Goal: Task Accomplishment & Management: Manage account settings

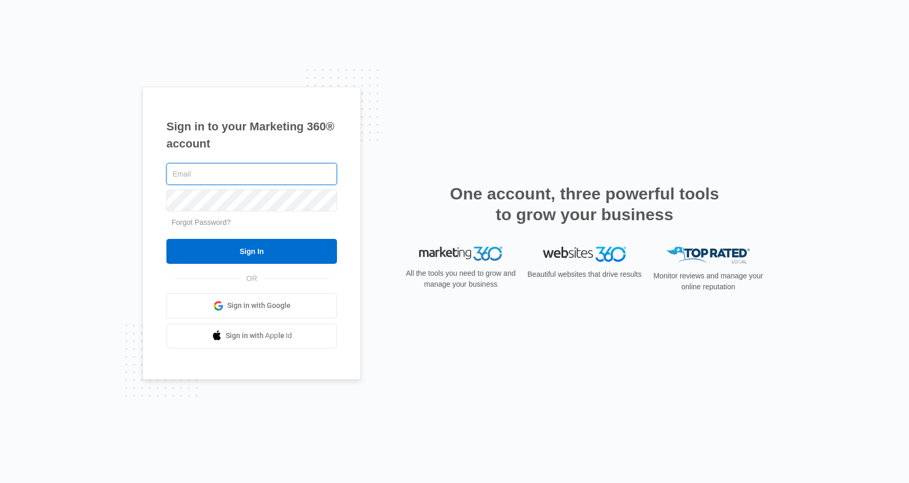
type input "ann@kidspak.org"
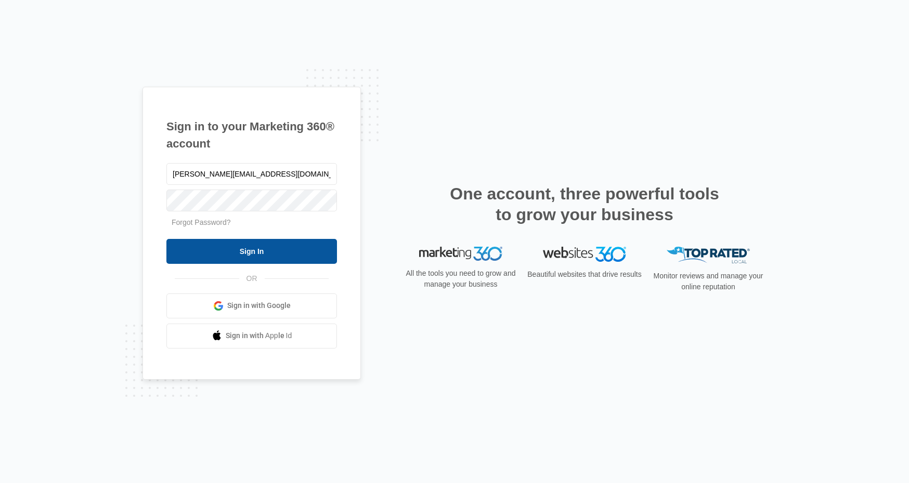
click at [244, 257] on input "Sign In" at bounding box center [251, 251] width 171 height 25
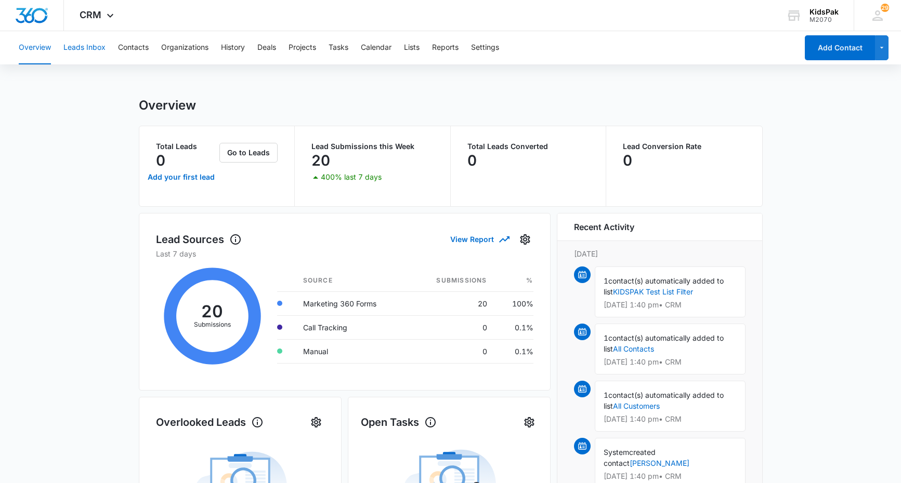
click at [91, 51] on button "Leads Inbox" at bounding box center [84, 47] width 42 height 33
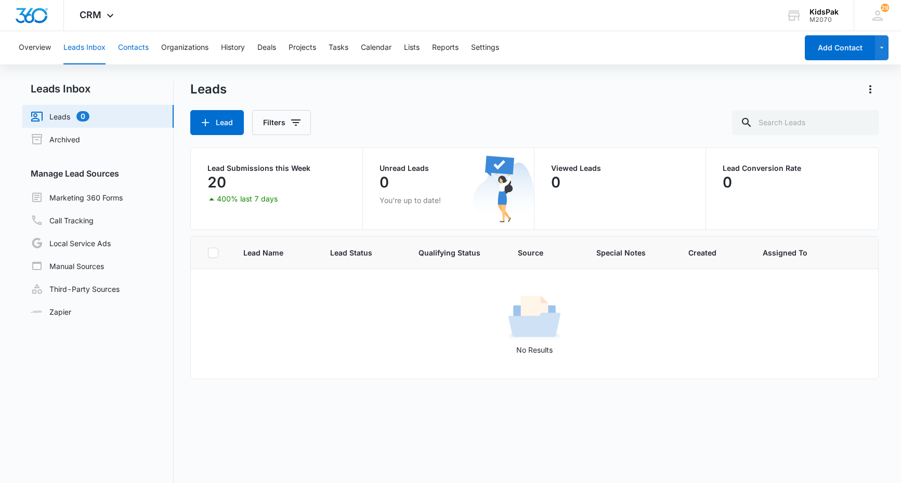
click at [145, 46] on button "Contacts" at bounding box center [133, 47] width 31 height 33
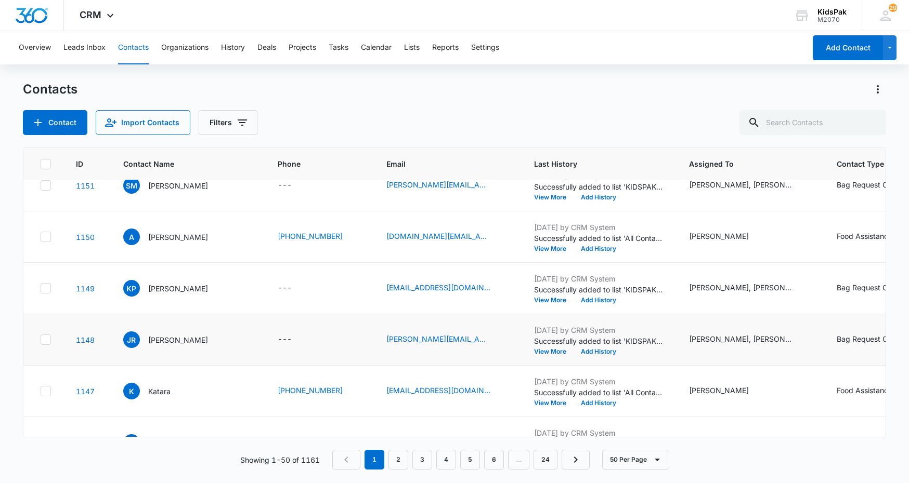
scroll to position [572, 0]
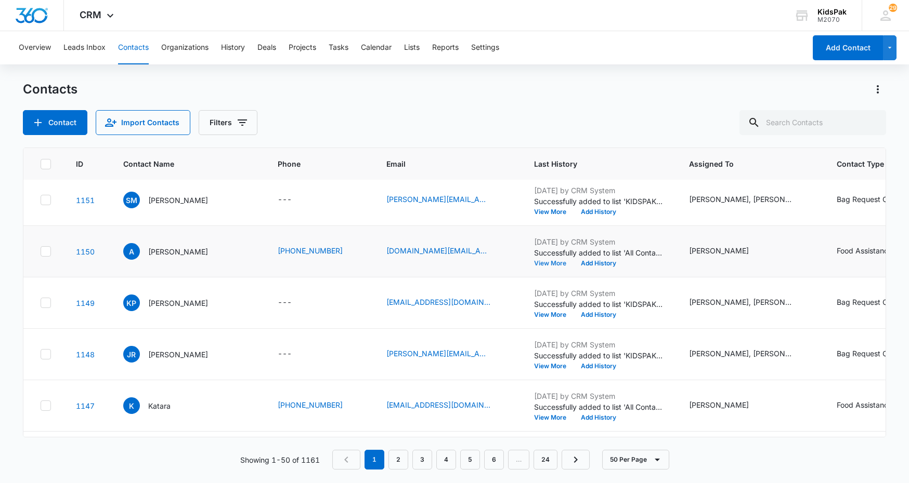
click at [534, 261] on button "View More" at bounding box center [554, 263] width 40 height 6
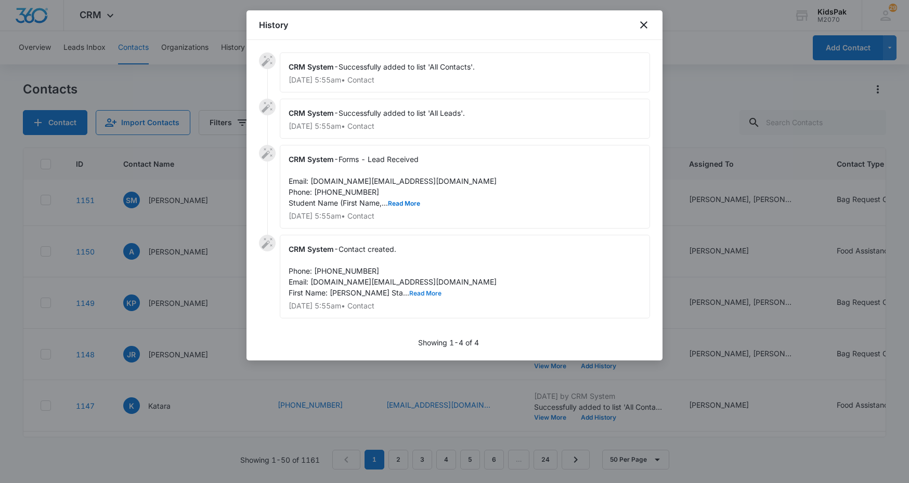
click at [409, 297] on button "Read More" at bounding box center [425, 294] width 32 height 6
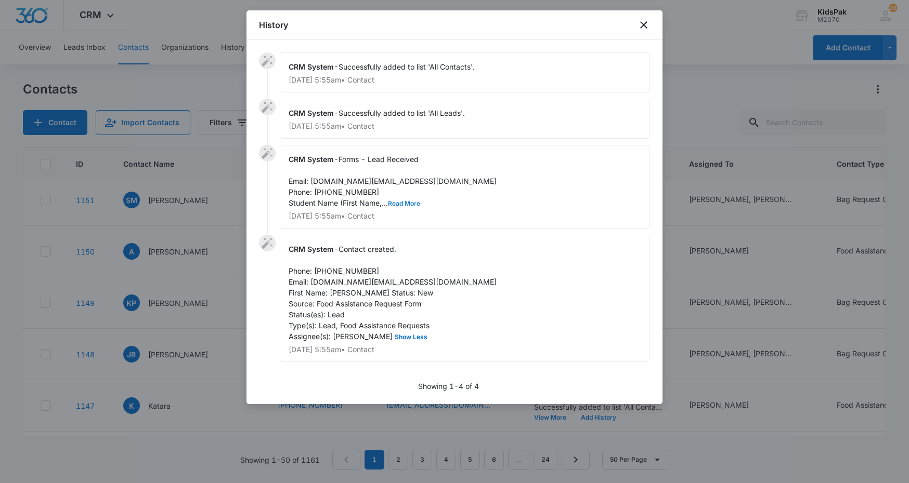
click at [404, 201] on button "Read More" at bounding box center [404, 204] width 32 height 6
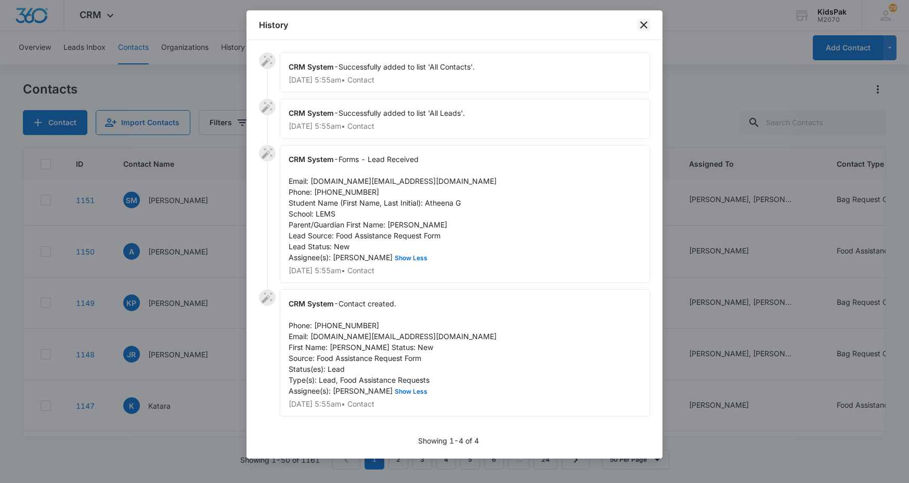
click at [641, 25] on icon "close" at bounding box center [643, 25] width 12 height 12
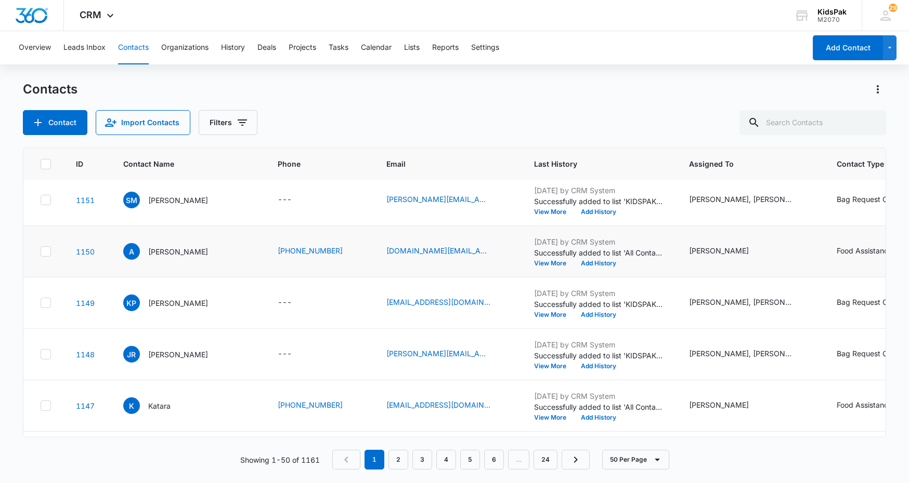
click at [47, 251] on icon at bounding box center [46, 251] width 6 height 5
click at [41, 252] on input "checkbox" at bounding box center [40, 252] width 1 height 1
checkbox input "true"
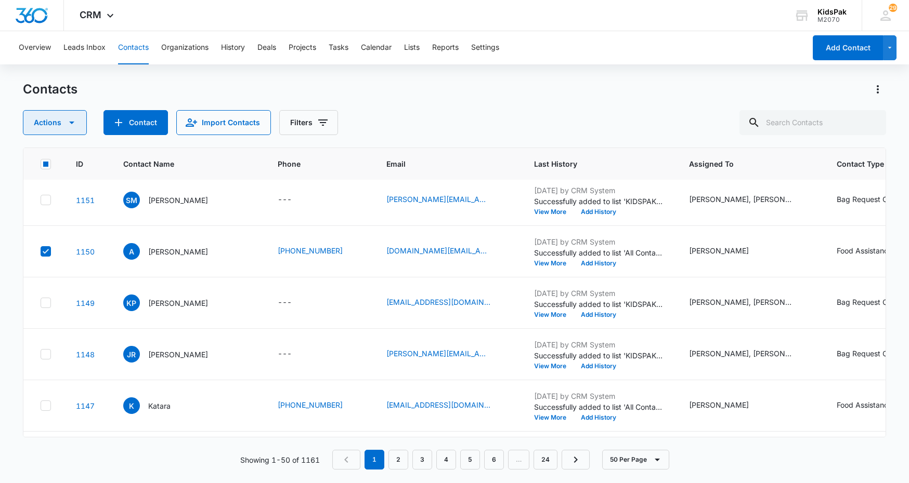
click at [66, 119] on icon "button" at bounding box center [72, 122] width 12 height 12
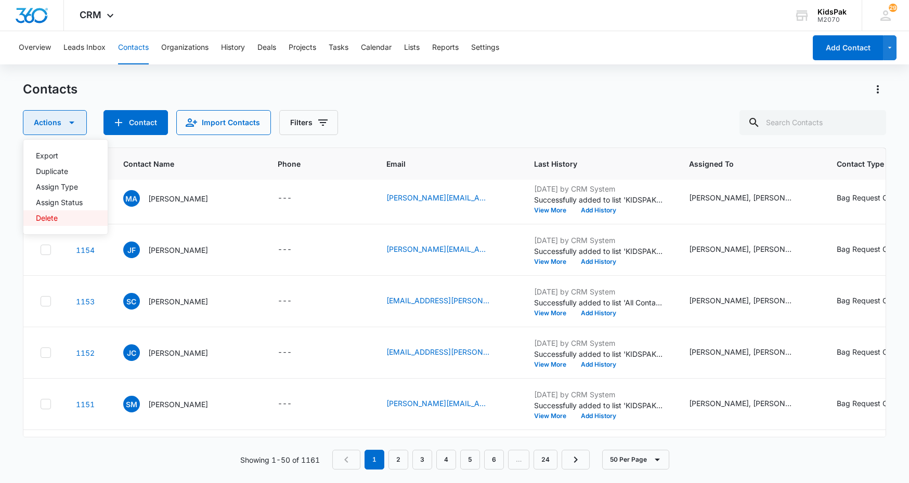
scroll to position [364, 0]
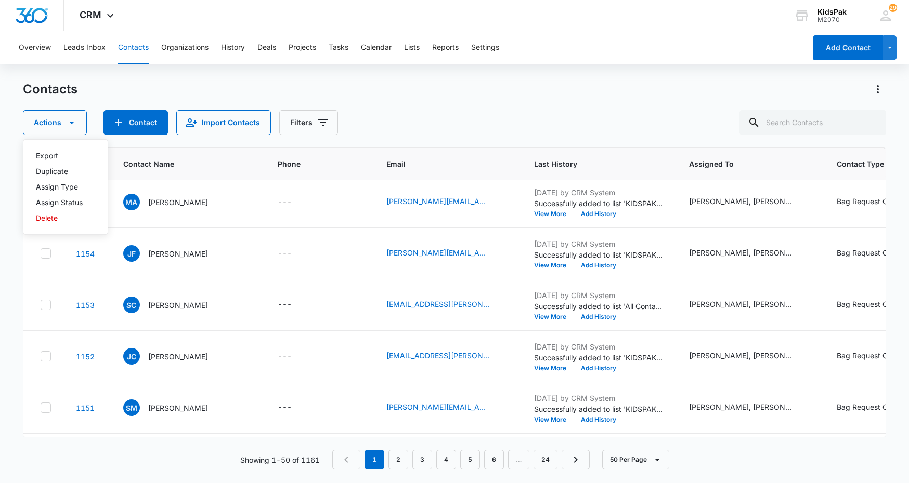
click at [440, 96] on div "Contacts" at bounding box center [454, 89] width 863 height 17
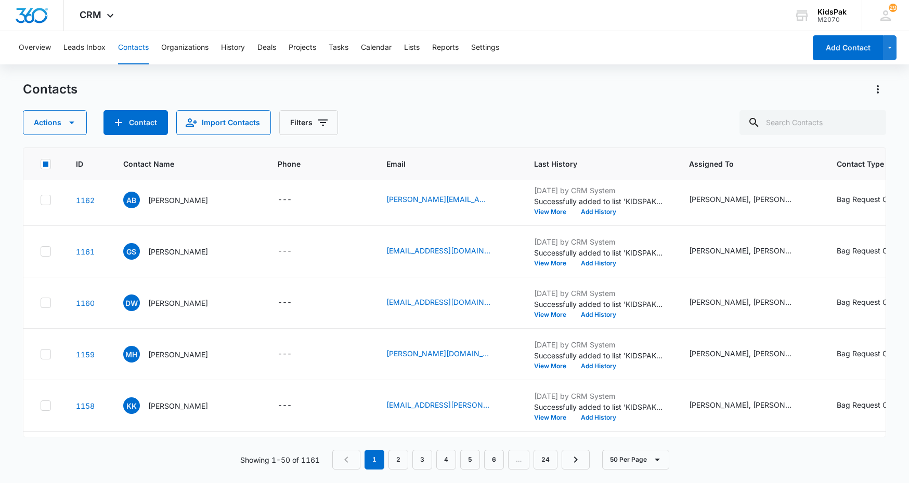
scroll to position [0, 0]
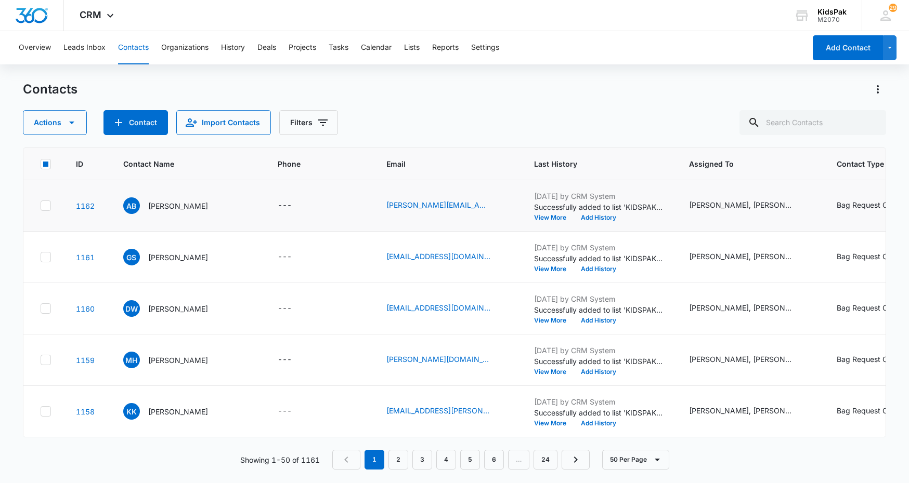
click at [47, 207] on icon at bounding box center [45, 205] width 9 height 9
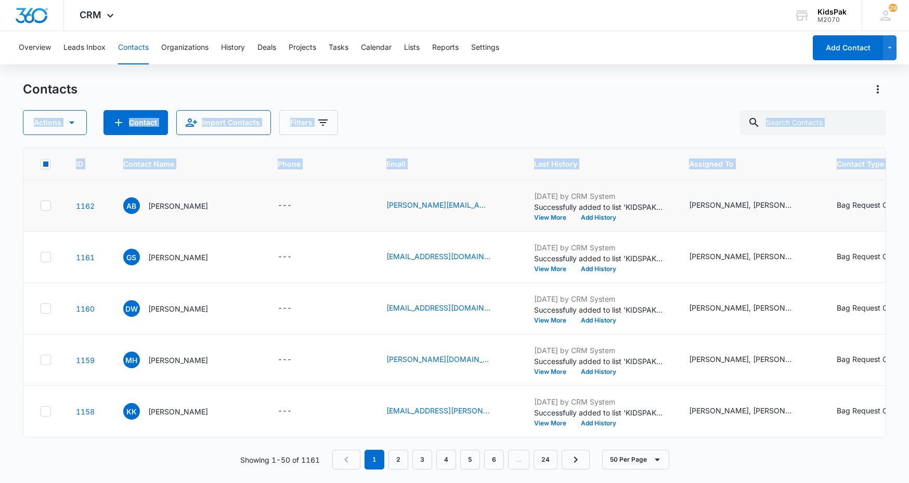
click at [46, 206] on icon at bounding box center [46, 205] width 6 height 5
click at [41, 206] on input "checkbox" at bounding box center [40, 206] width 1 height 1
checkbox input "true"
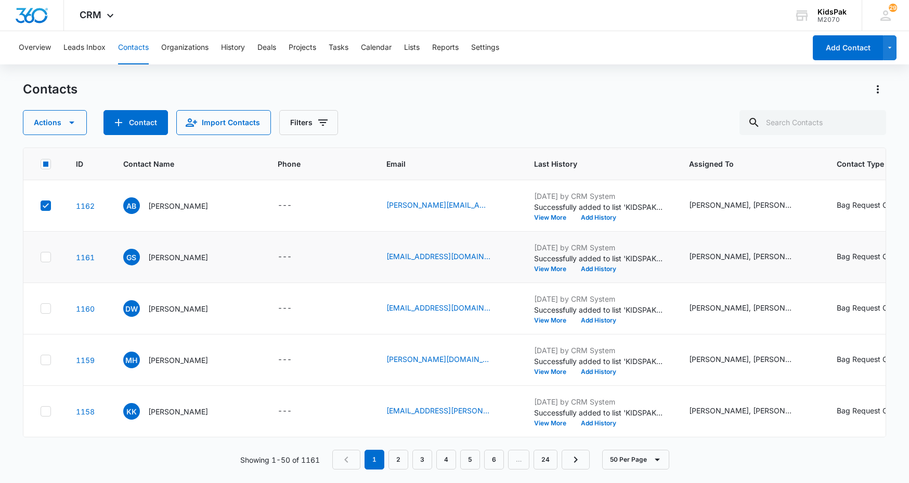
click at [45, 251] on td at bounding box center [43, 257] width 40 height 51
click at [44, 260] on icon at bounding box center [45, 257] width 9 height 9
click at [41, 258] on input "checkbox" at bounding box center [40, 257] width 1 height 1
checkbox input "true"
click at [45, 305] on icon at bounding box center [45, 308] width 9 height 9
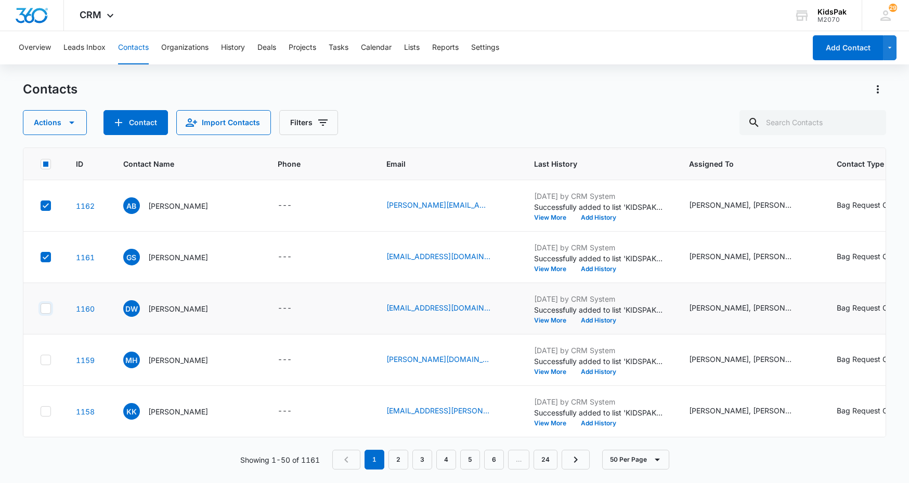
click at [41, 309] on input "checkbox" at bounding box center [40, 309] width 1 height 1
checkbox input "true"
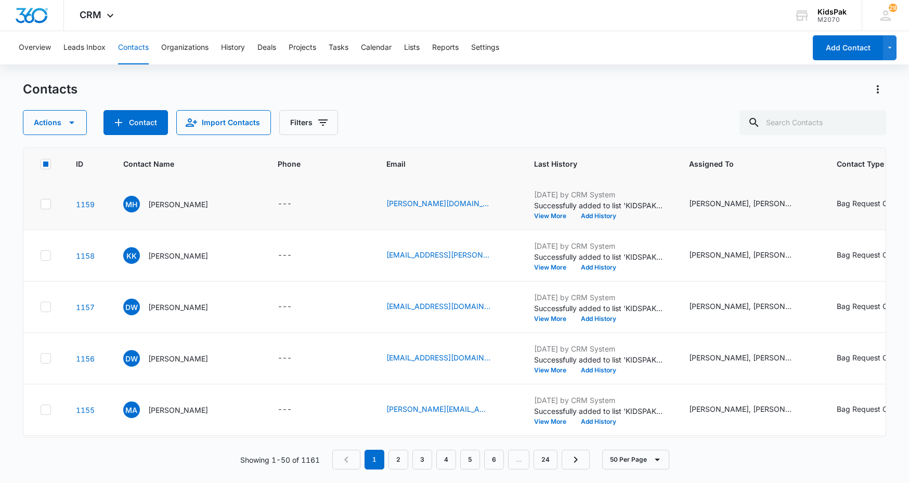
click at [43, 208] on icon at bounding box center [45, 204] width 9 height 9
click at [41, 205] on input "checkbox" at bounding box center [40, 204] width 1 height 1
checkbox input "true"
click at [44, 257] on icon at bounding box center [46, 255] width 6 height 5
click at [41, 256] on input "checkbox" at bounding box center [40, 256] width 1 height 1
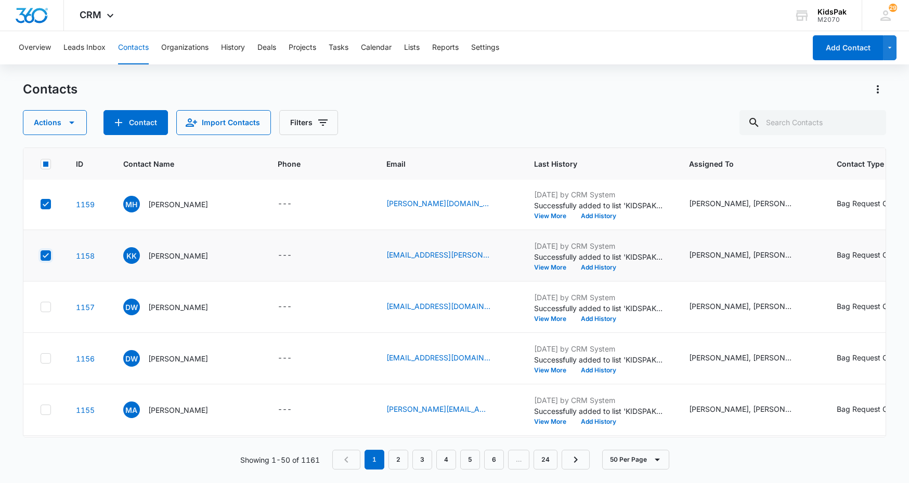
checkbox input "true"
click at [43, 310] on icon at bounding box center [45, 307] width 9 height 9
click at [41, 308] on input "checkbox" at bounding box center [40, 307] width 1 height 1
checkbox input "true"
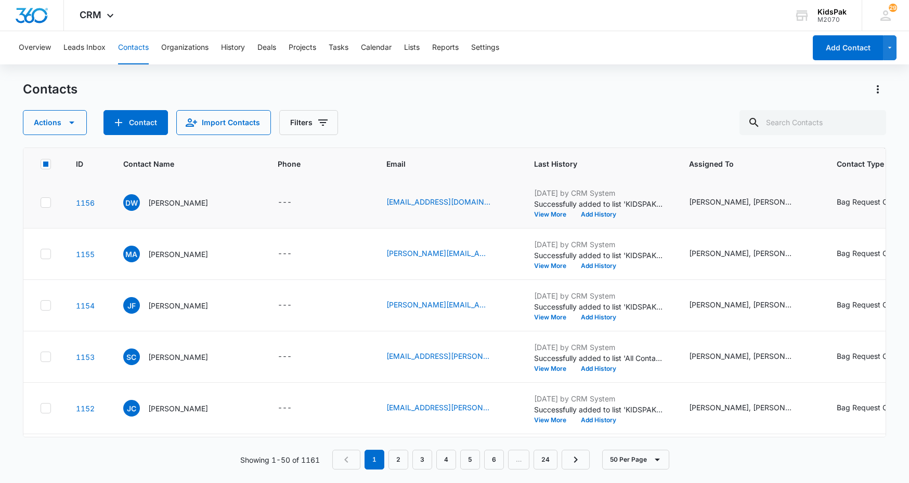
click at [48, 203] on icon at bounding box center [45, 202] width 9 height 9
click at [41, 203] on input "checkbox" at bounding box center [40, 203] width 1 height 1
checkbox input "true"
click at [47, 260] on td at bounding box center [43, 254] width 40 height 51
drag, startPoint x: 47, startPoint y: 305, endPoint x: 46, endPoint y: 270, distance: 34.9
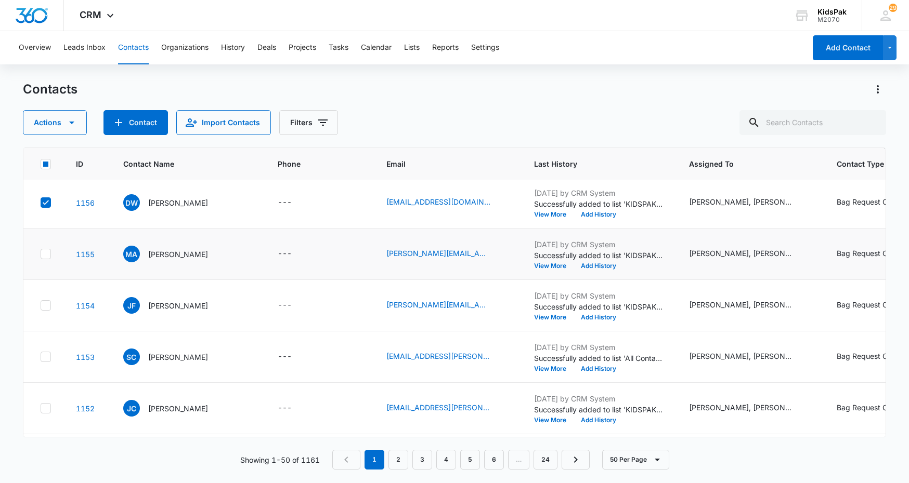
click at [47, 305] on icon at bounding box center [46, 305] width 6 height 5
click at [41, 306] on input "checkbox" at bounding box center [40, 306] width 1 height 1
checkbox input "true"
click at [46, 251] on icon at bounding box center [45, 254] width 9 height 9
click at [41, 254] on input "checkbox" at bounding box center [40, 254] width 1 height 1
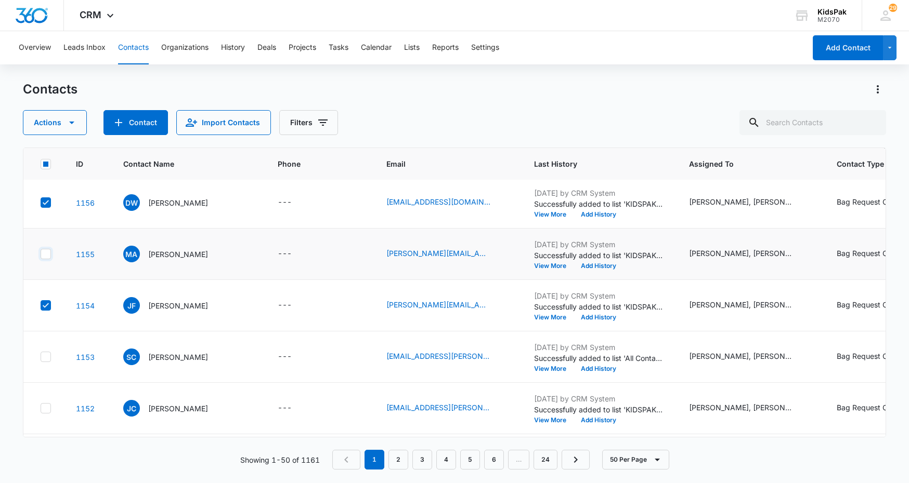
checkbox input "true"
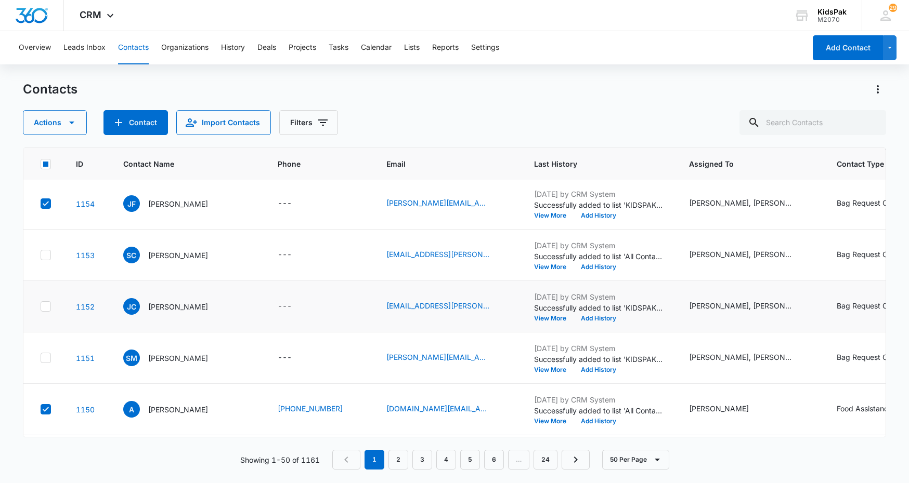
scroll to position [416, 0]
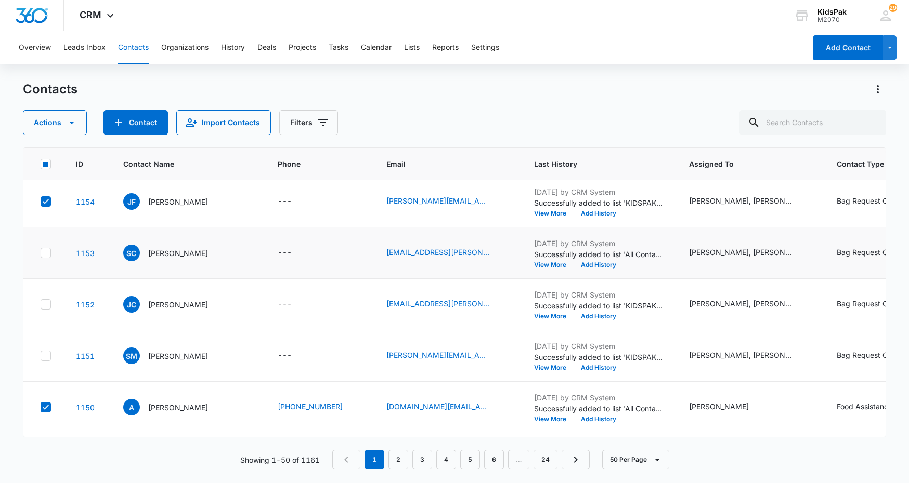
click at [47, 251] on icon at bounding box center [45, 252] width 9 height 9
click at [41, 253] on input "checkbox" at bounding box center [40, 253] width 1 height 1
checkbox input "true"
click at [46, 310] on td at bounding box center [43, 304] width 40 height 51
click at [48, 358] on icon at bounding box center [45, 355] width 9 height 9
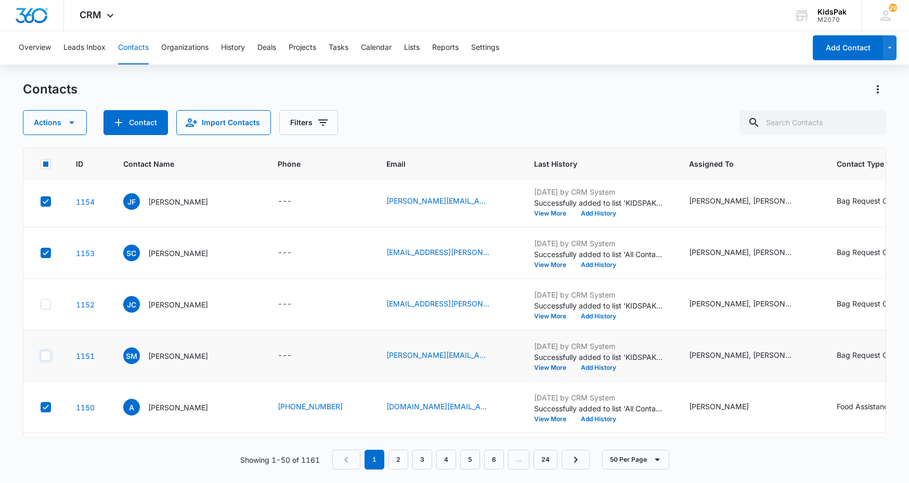
click at [41, 357] on input "checkbox" at bounding box center [40, 356] width 1 height 1
checkbox input "true"
click at [44, 303] on icon at bounding box center [45, 304] width 9 height 9
click at [41, 305] on input "checkbox" at bounding box center [40, 305] width 1 height 1
checkbox input "true"
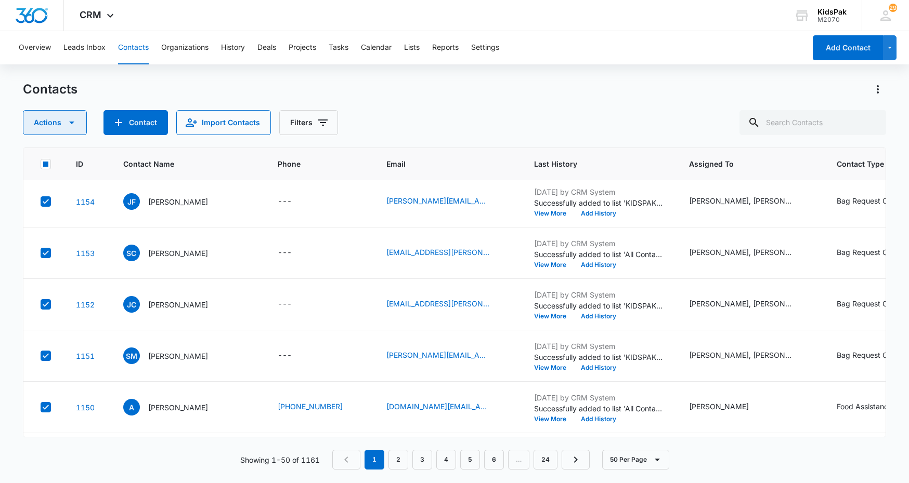
click at [80, 129] on button "Actions" at bounding box center [55, 122] width 64 height 25
click at [68, 157] on div "Export" at bounding box center [59, 155] width 47 height 7
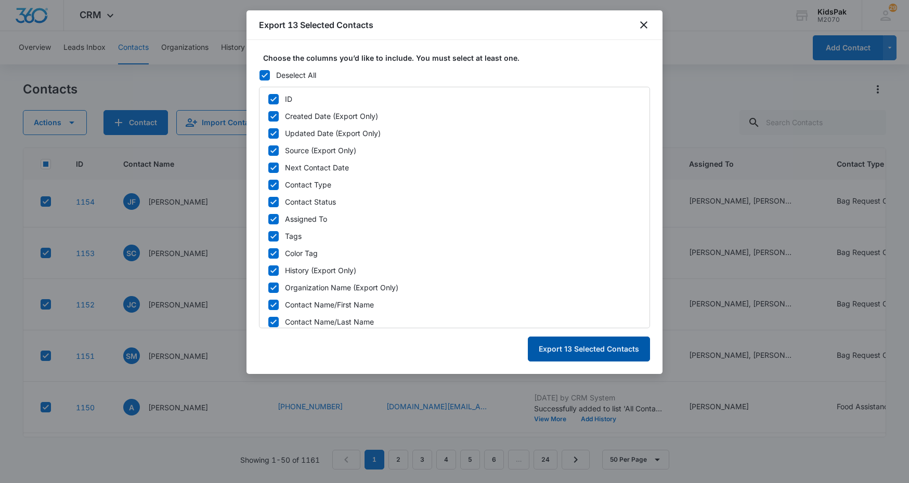
click at [571, 338] on button "Export 13 Selected Contacts" at bounding box center [589, 349] width 122 height 25
click at [577, 350] on button "Export 13 Selected Contacts" at bounding box center [589, 349] width 122 height 25
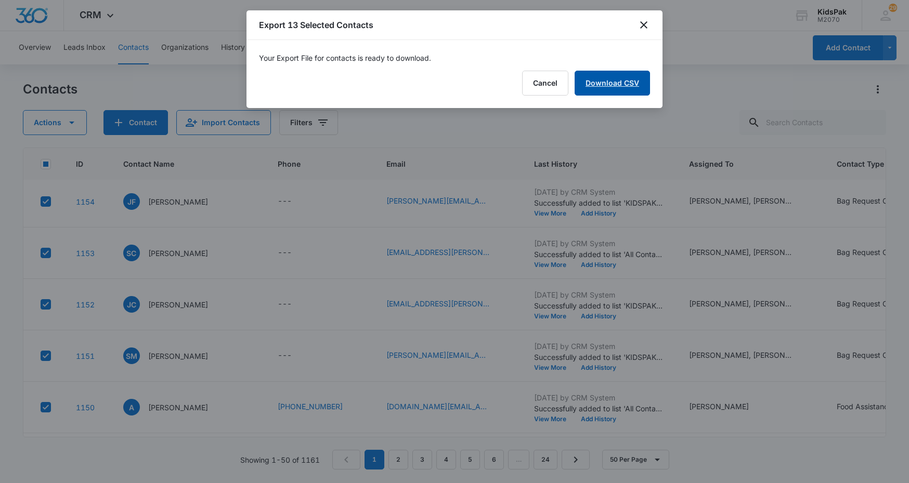
click at [623, 91] on link "Download CSV" at bounding box center [611, 83] width 75 height 25
click at [633, 84] on button "Finish" at bounding box center [628, 83] width 44 height 25
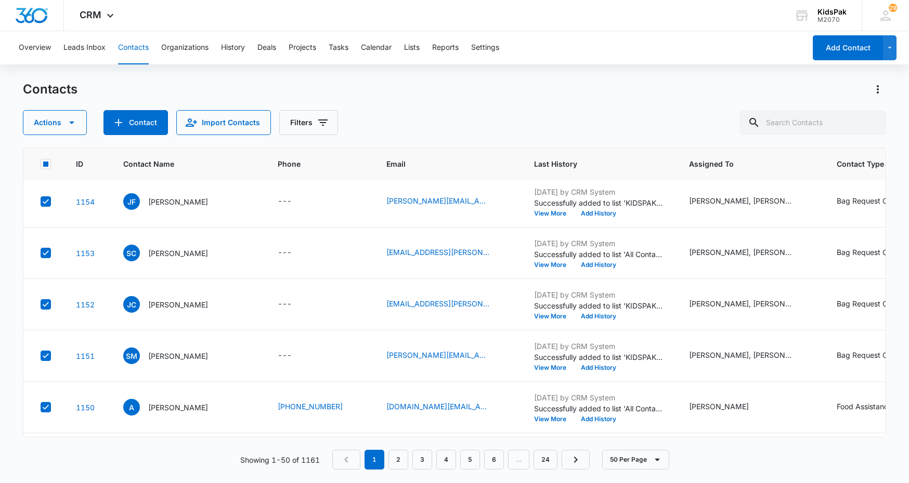
click at [44, 166] on rect at bounding box center [45, 164] width 5 height 5
click at [41, 164] on input "checkbox" at bounding box center [40, 164] width 1 height 1
checkbox input "true"
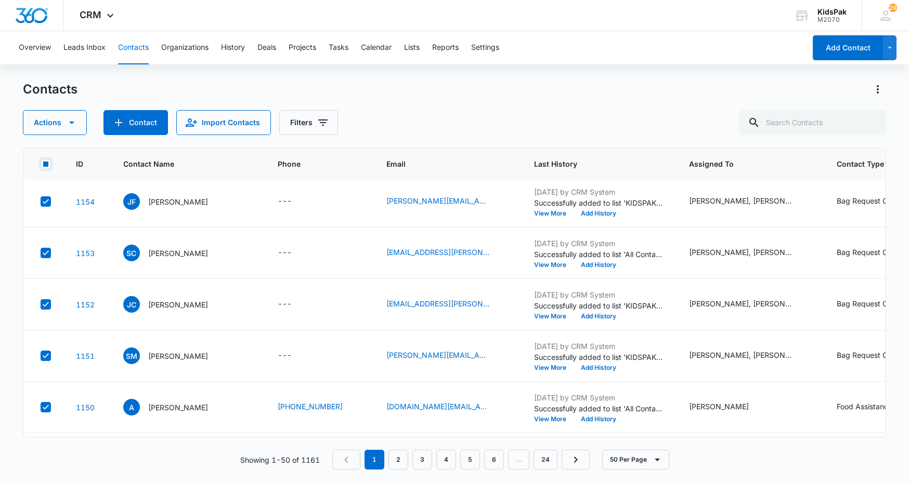
checkbox input "true"
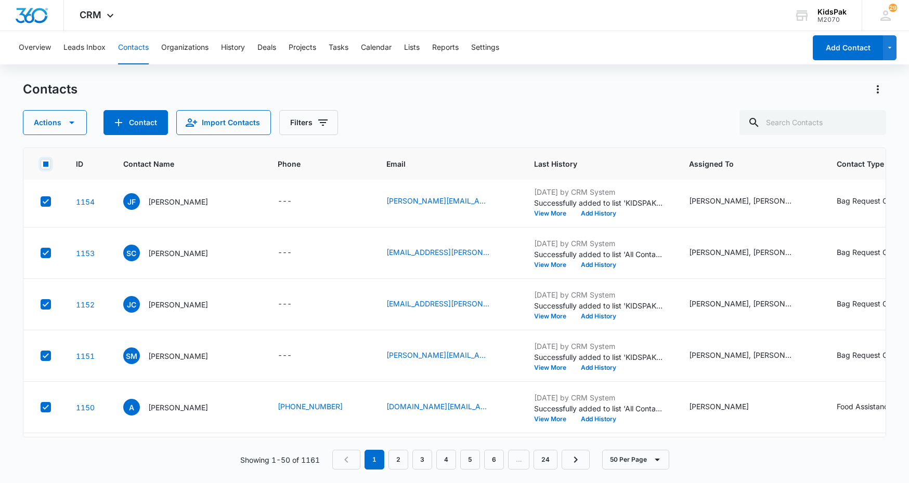
checkbox input "true"
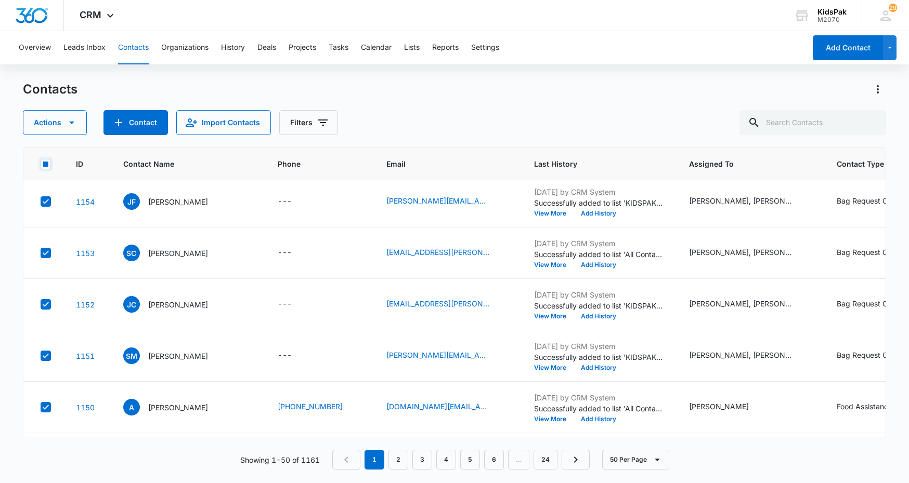
checkbox input "true"
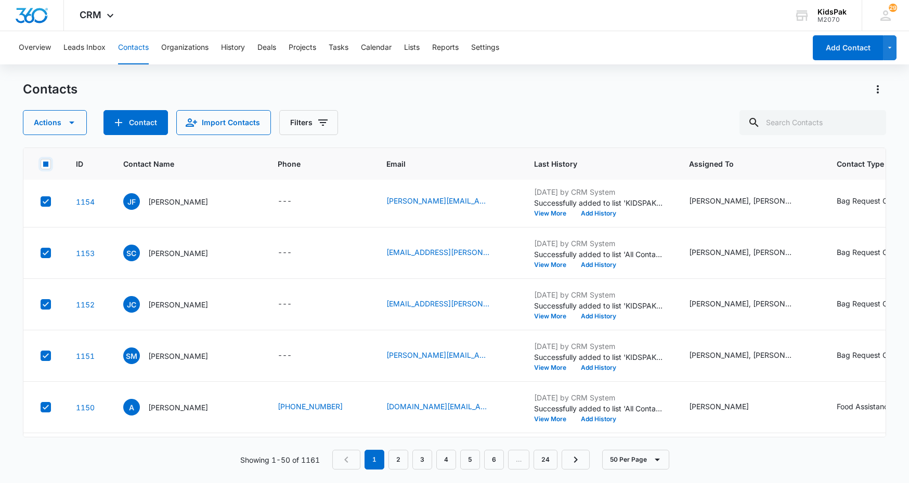
checkbox input "true"
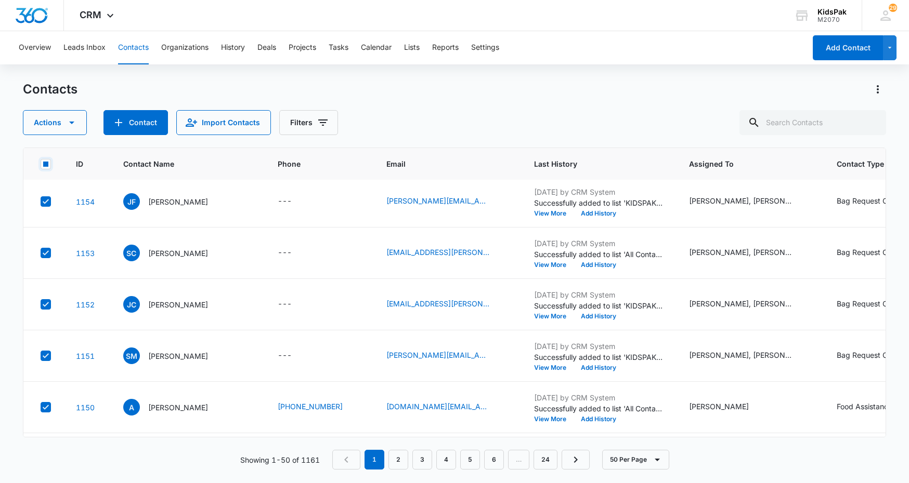
checkbox input "true"
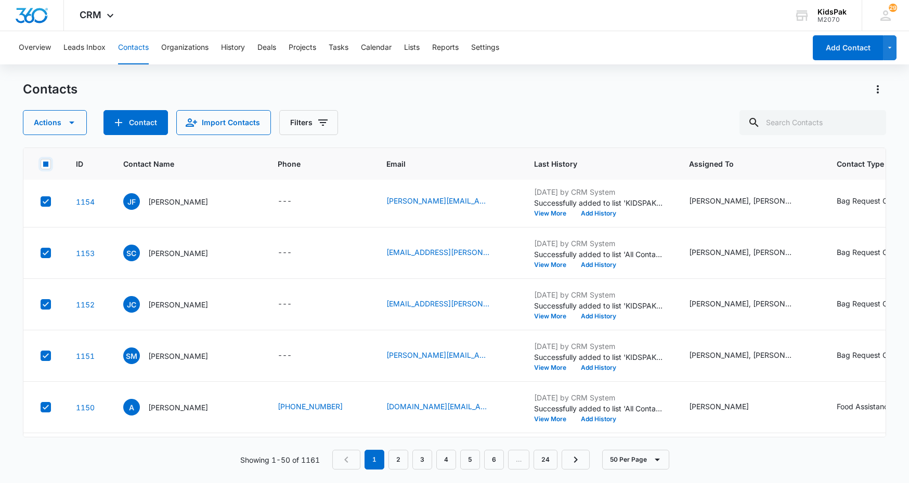
checkbox input "true"
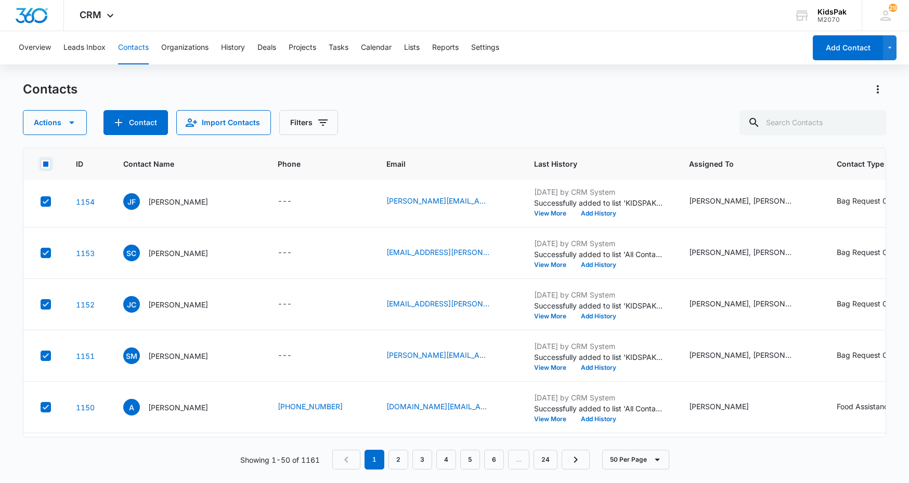
checkbox input "true"
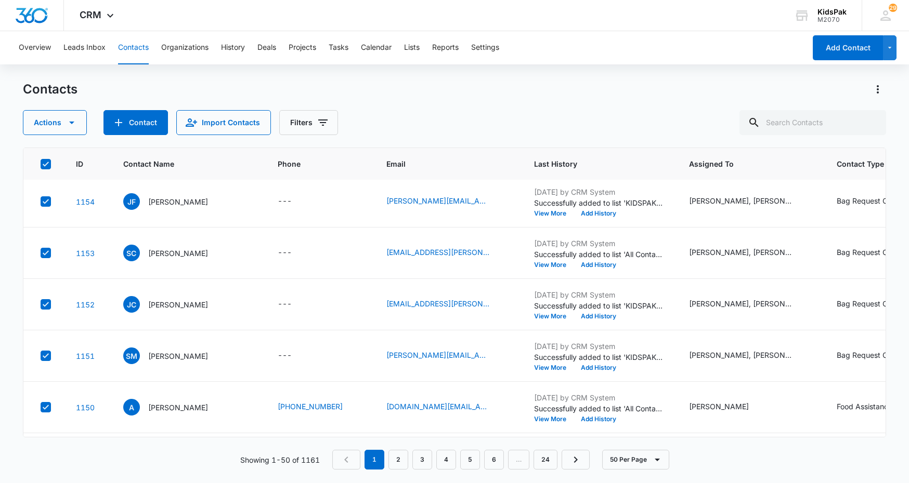
click at [44, 166] on icon at bounding box center [46, 164] width 6 height 5
click at [41, 164] on input "checkbox" at bounding box center [40, 164] width 1 height 1
checkbox input "false"
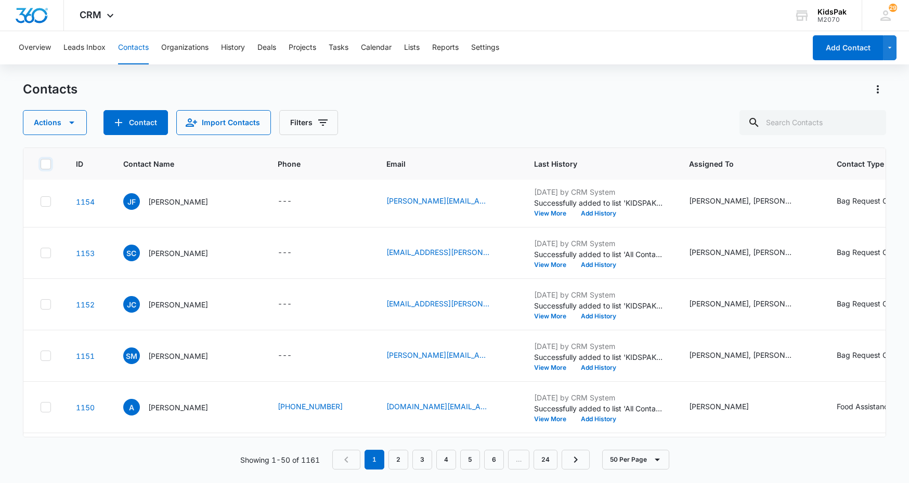
checkbox input "false"
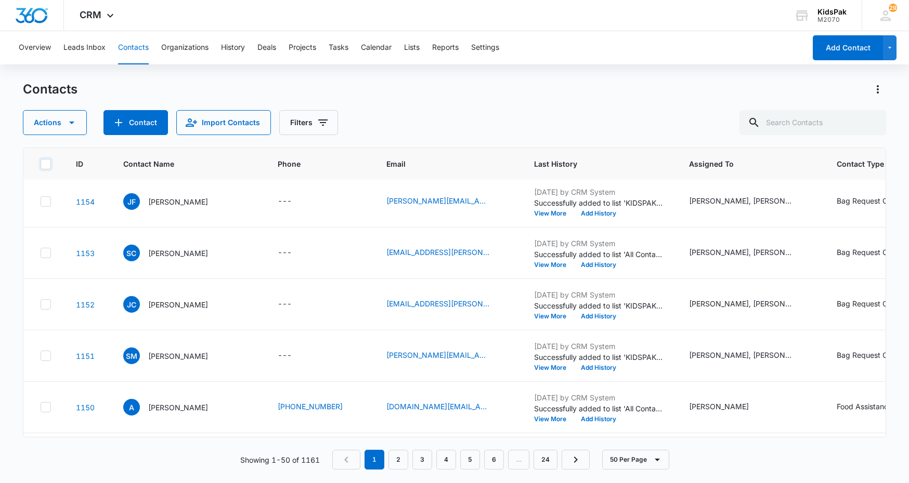
checkbox input "false"
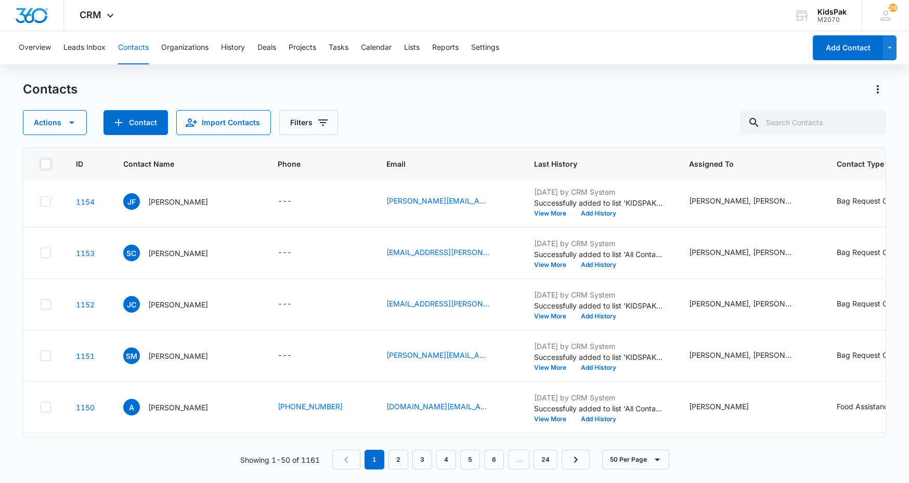
checkbox input "false"
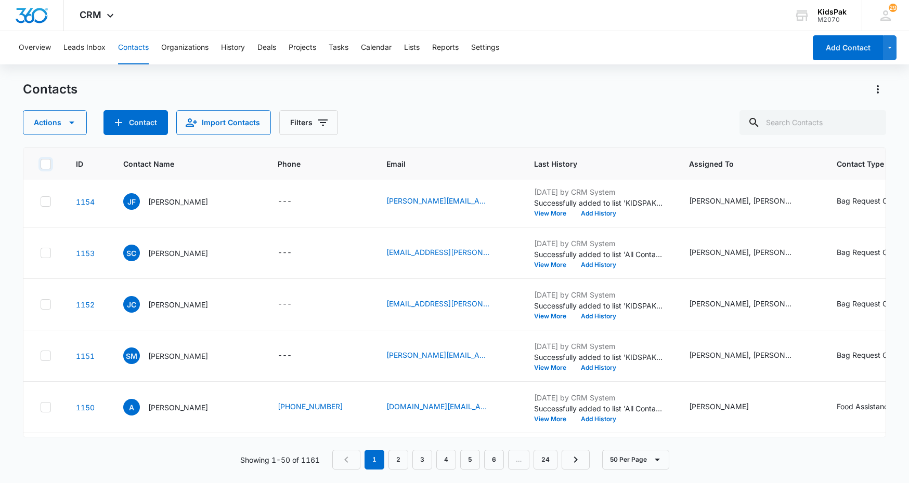
checkbox input "false"
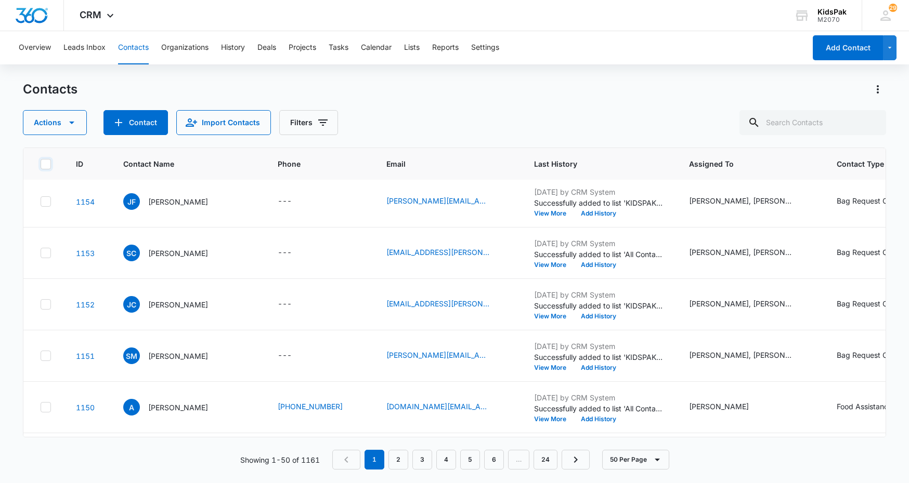
checkbox input "false"
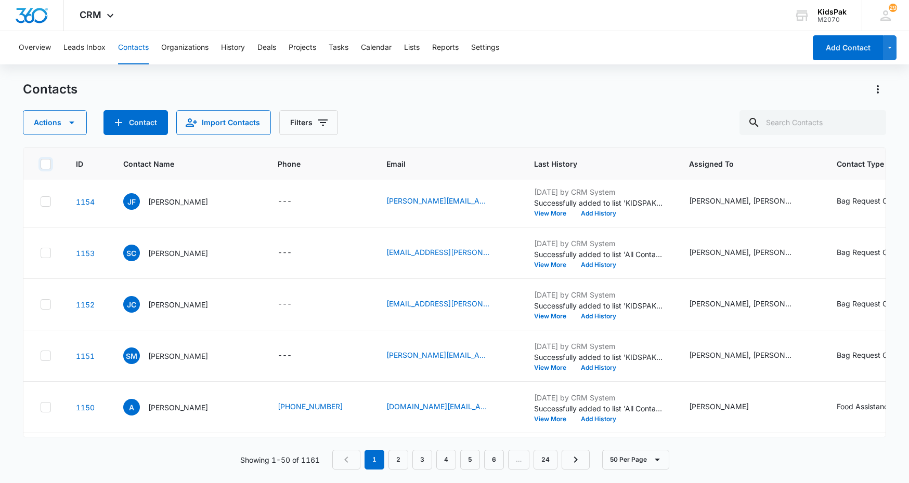
checkbox input "false"
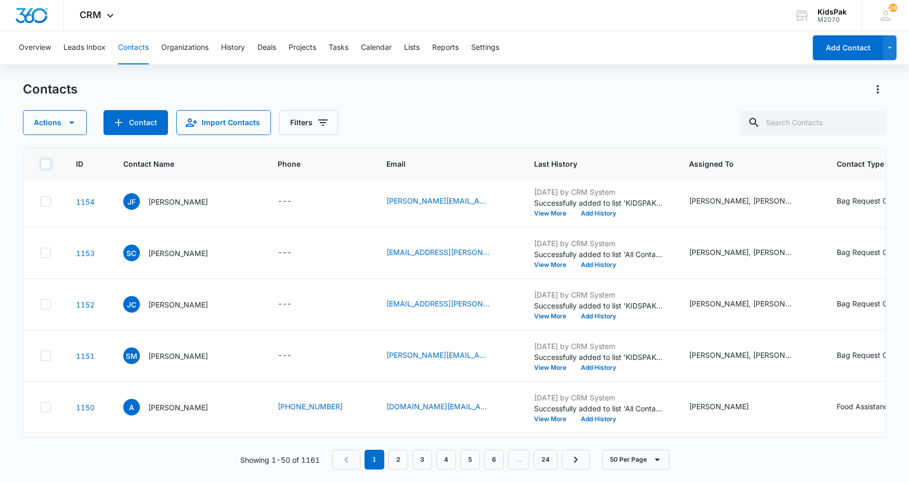
checkbox input "false"
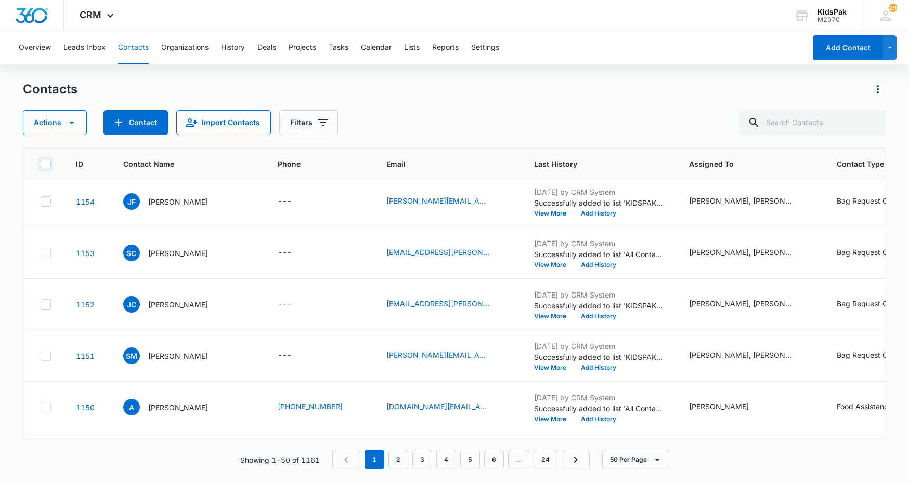
checkbox input "false"
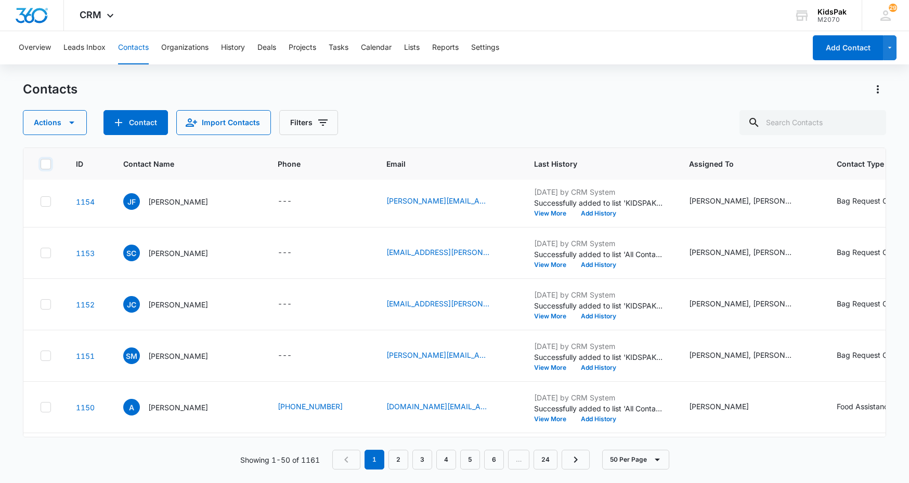
checkbox input "false"
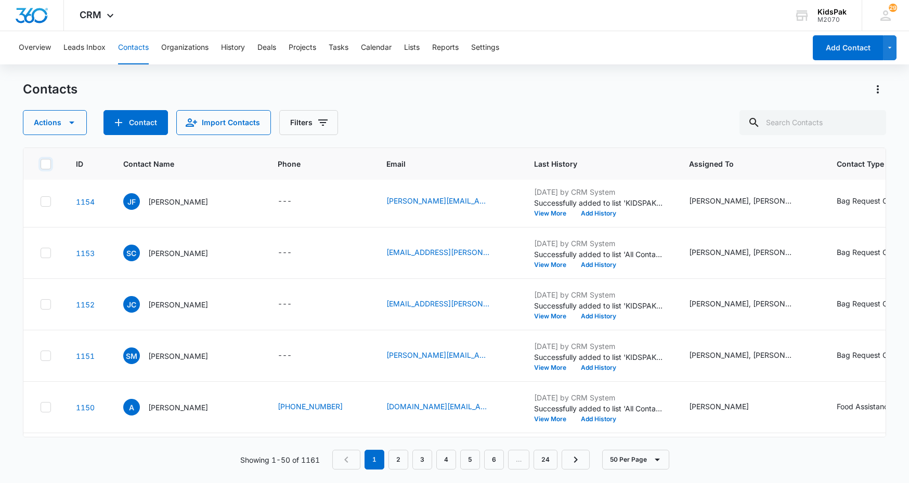
checkbox input "false"
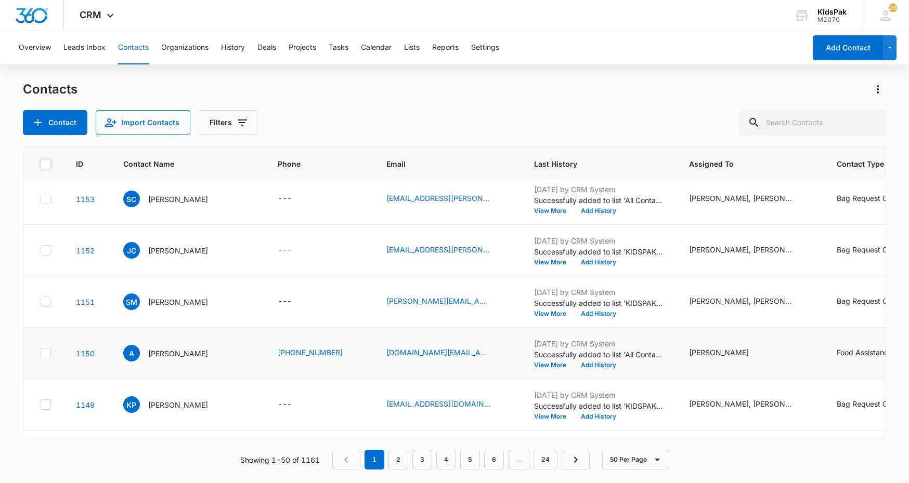
scroll to position [520, 0]
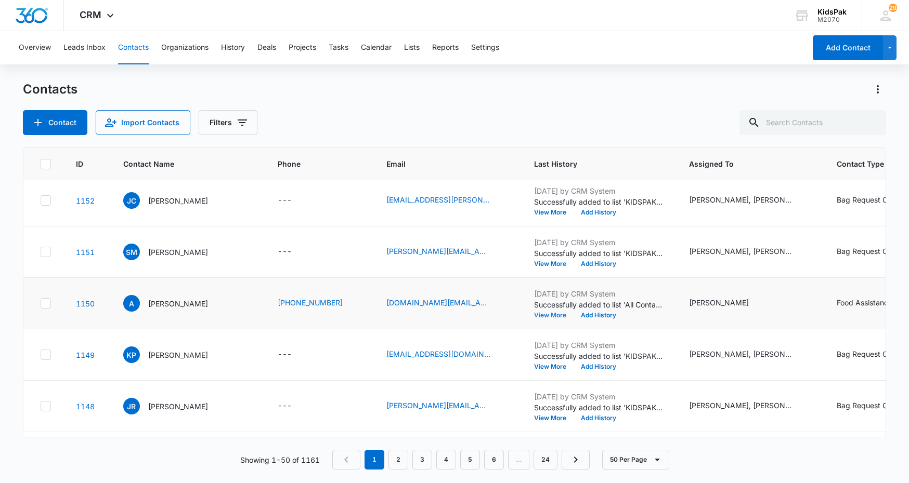
click at [534, 316] on button "View More" at bounding box center [554, 315] width 40 height 6
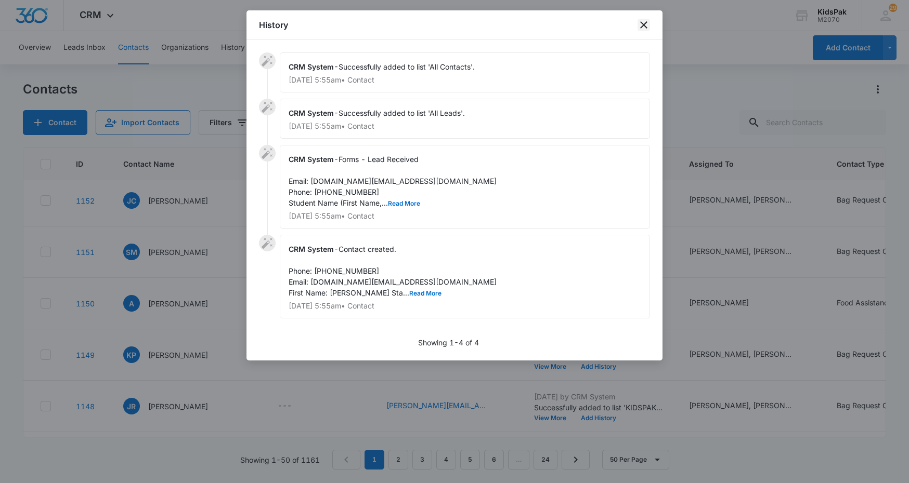
click at [642, 29] on icon "close" at bounding box center [643, 25] width 12 height 12
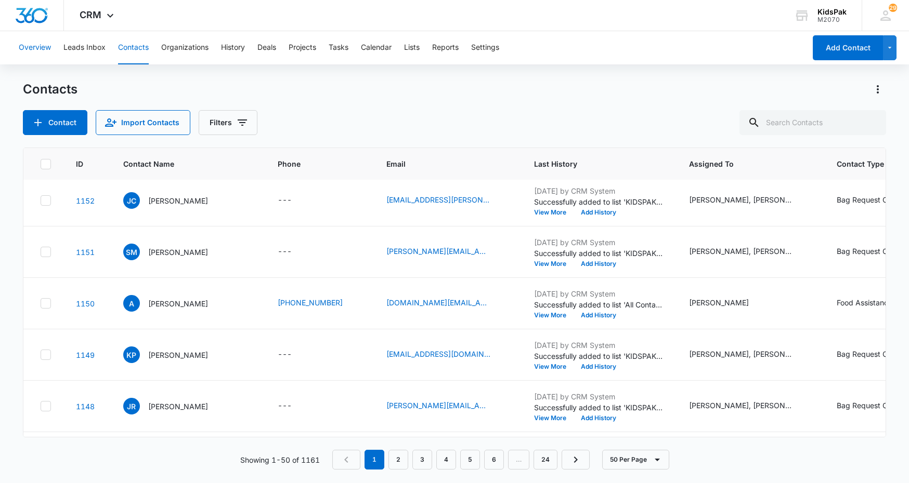
click at [38, 48] on button "Overview" at bounding box center [35, 47] width 32 height 33
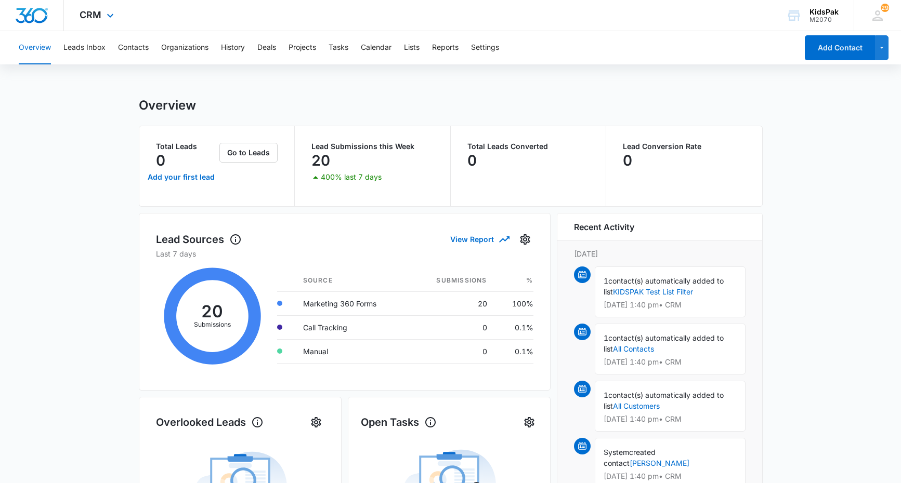
click at [102, 19] on div "CRM Apps Websites Forms CRM Email Social Payments POS Ads Intelligence Brand Se…" at bounding box center [98, 15] width 68 height 31
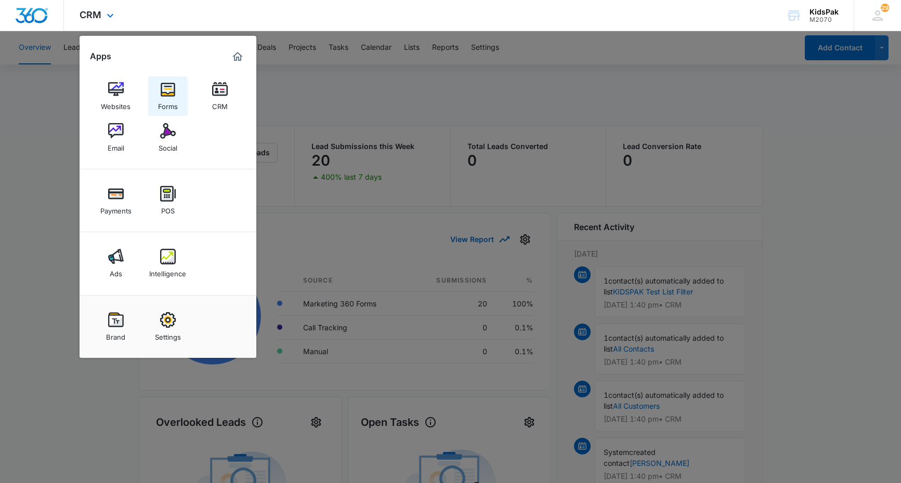
click at [172, 94] on img at bounding box center [168, 90] width 16 height 16
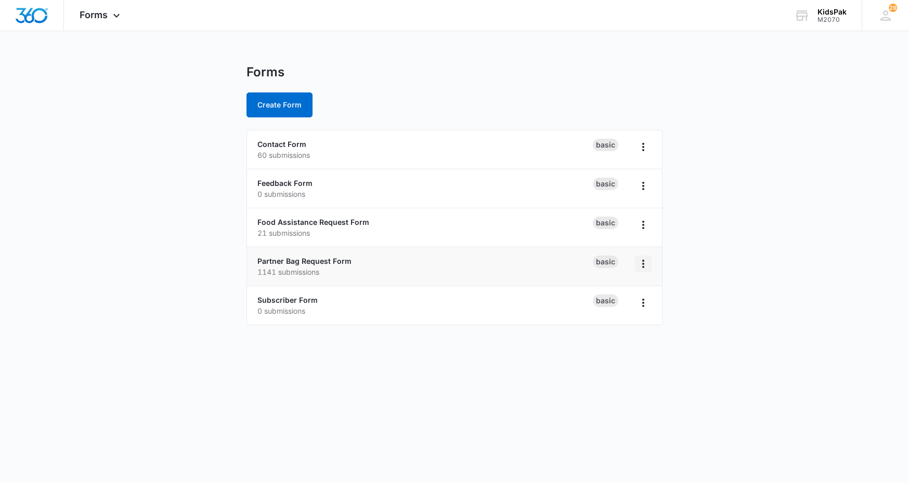
click at [646, 266] on icon "Overflow Menu" at bounding box center [643, 264] width 12 height 12
click at [314, 256] on div "Partner Bag Request Form 1141 submissions" at bounding box center [424, 267] width 335 height 22
click at [315, 262] on link "Partner Bag Request Form" at bounding box center [304, 261] width 94 height 9
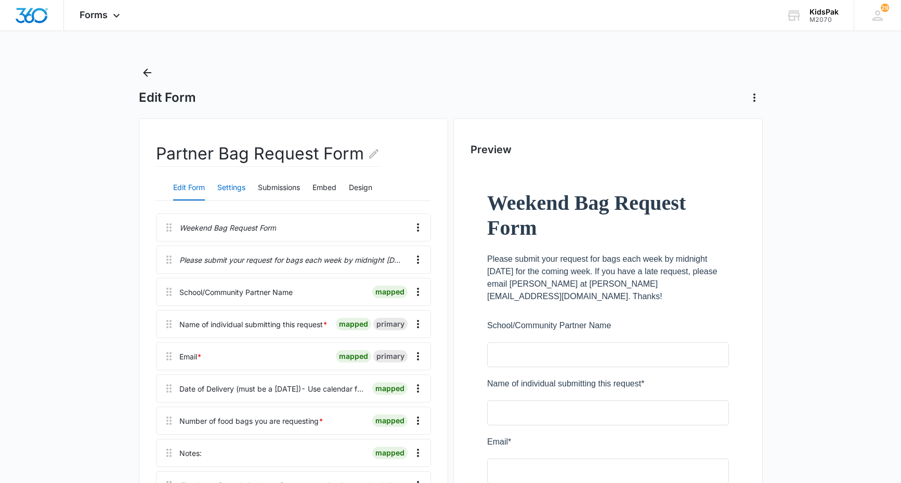
click at [233, 186] on button "Settings" at bounding box center [231, 188] width 28 height 25
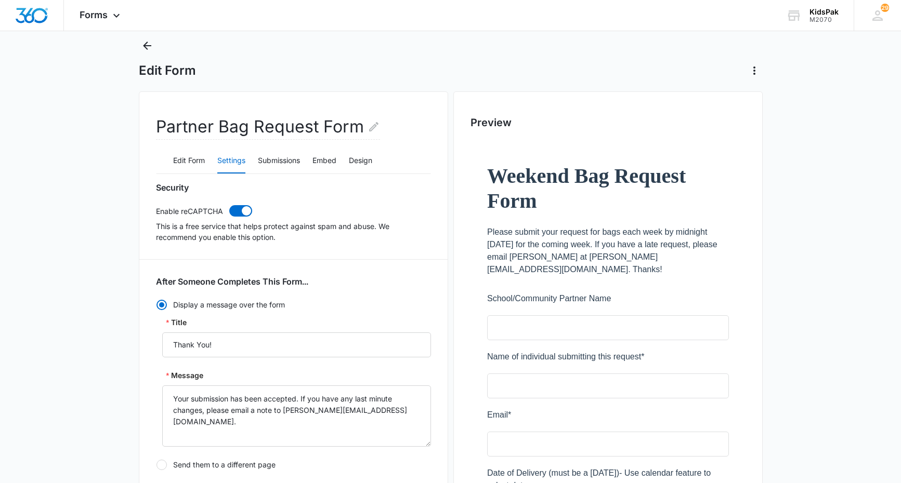
scroll to position [24, 0]
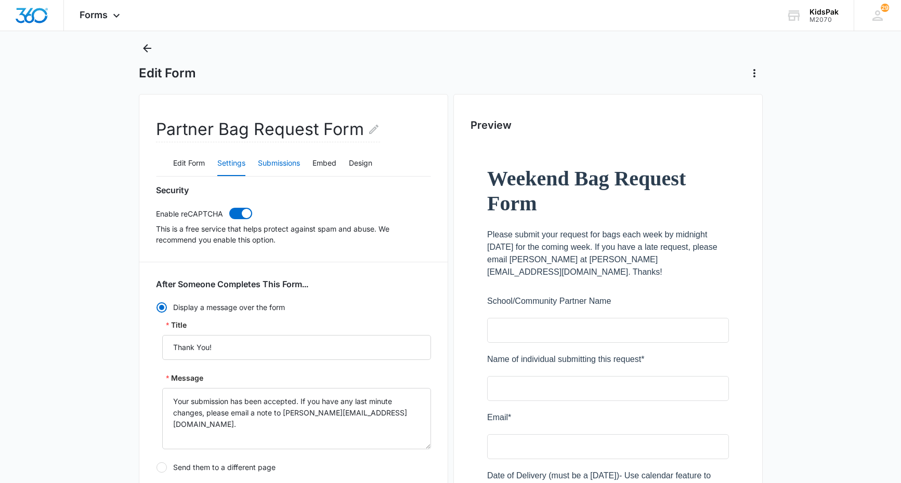
click at [282, 164] on button "Submissions" at bounding box center [279, 163] width 42 height 25
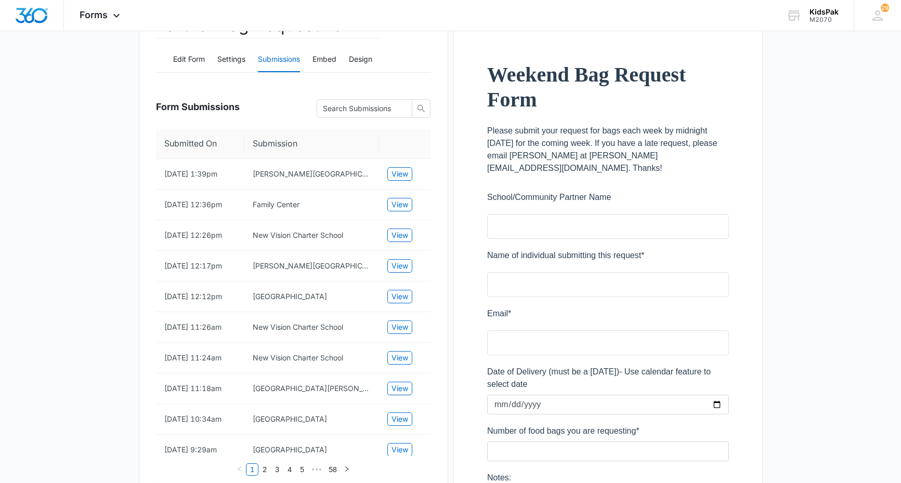
scroll to position [0, 0]
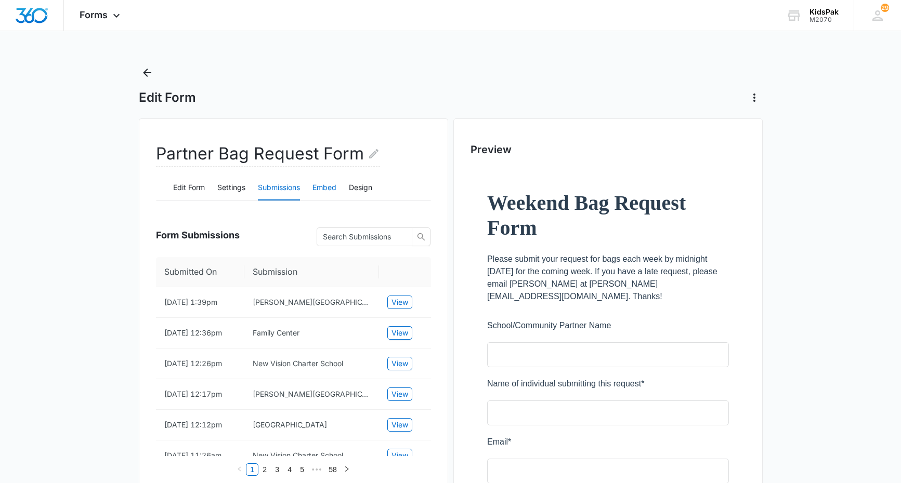
click at [327, 192] on button "Embed" at bounding box center [324, 188] width 24 height 25
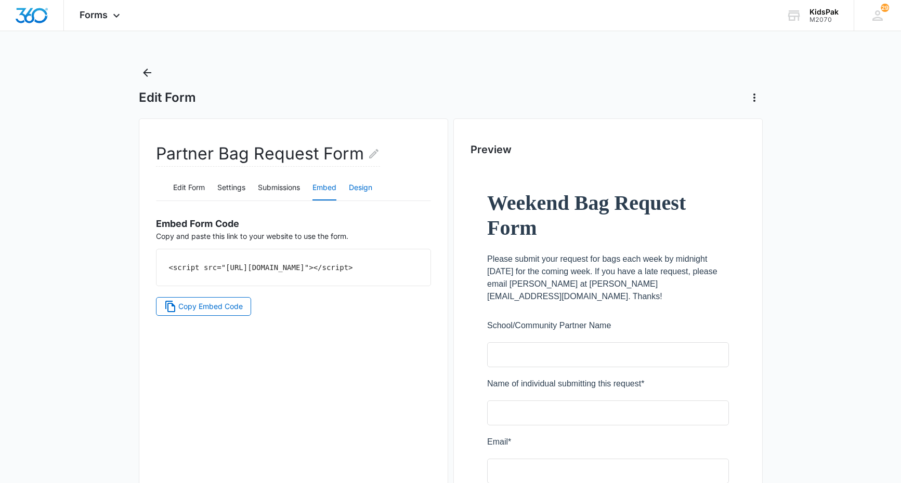
click at [365, 189] on button "Design" at bounding box center [360, 188] width 23 height 25
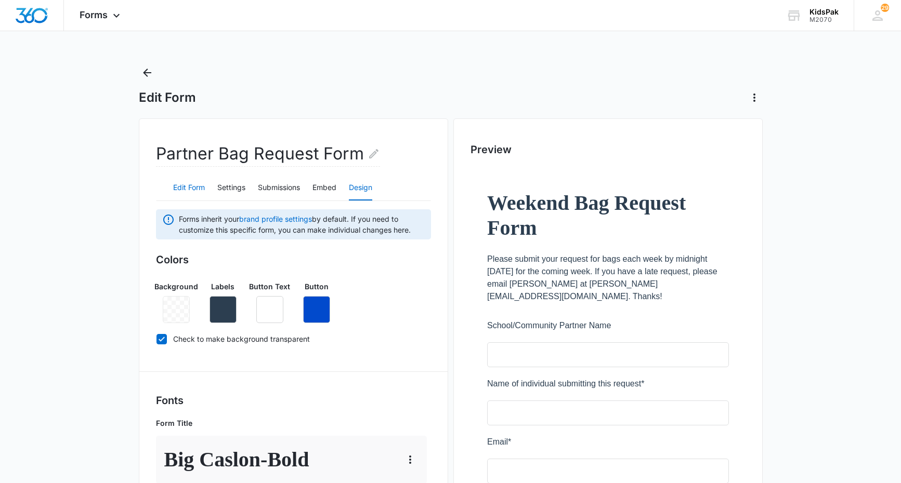
click at [183, 190] on button "Edit Form" at bounding box center [189, 188] width 32 height 25
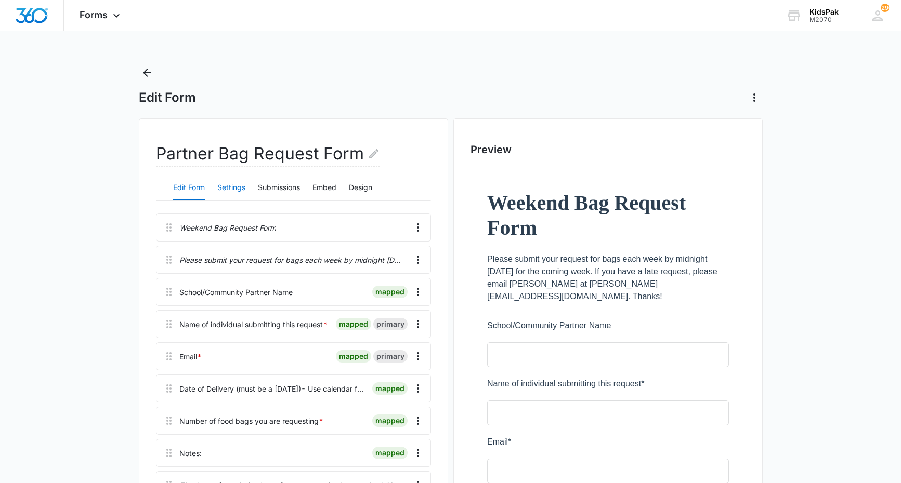
click at [230, 187] on button "Settings" at bounding box center [231, 188] width 28 height 25
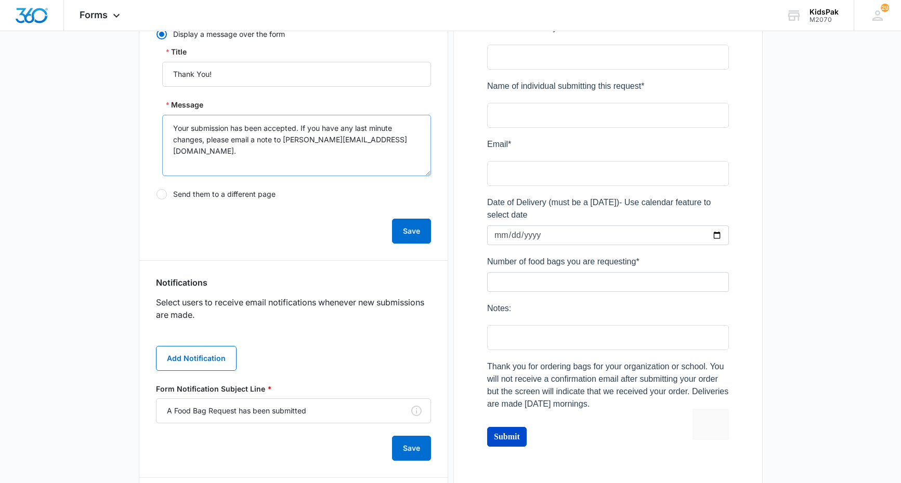
scroll to position [440, 0]
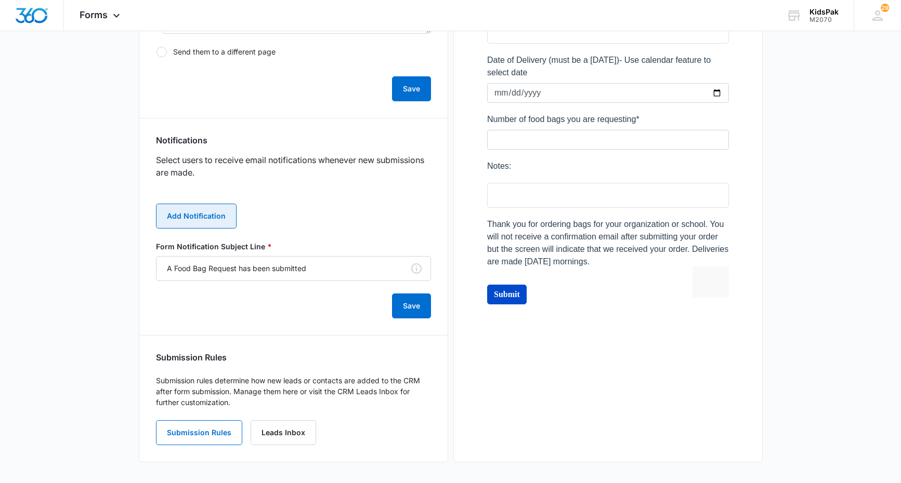
click at [200, 215] on button "Add Notification" at bounding box center [196, 216] width 81 height 25
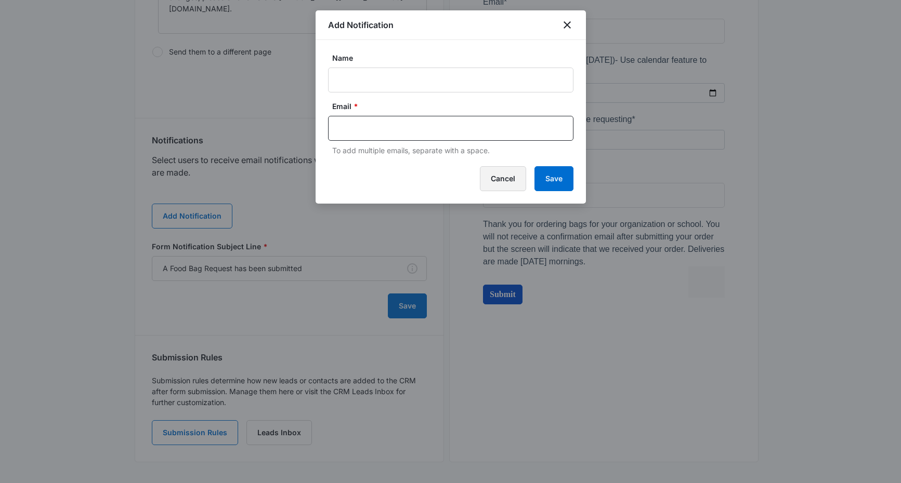
click at [504, 183] on button "Cancel" at bounding box center [503, 178] width 46 height 25
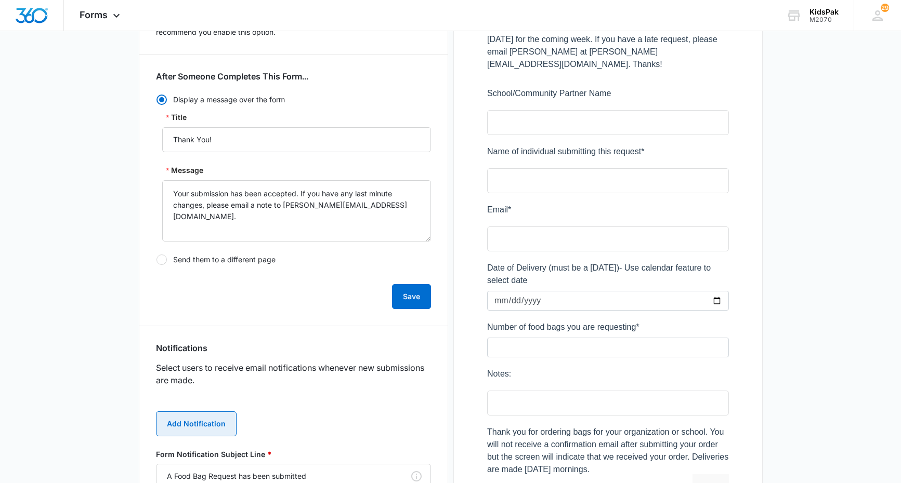
scroll to position [0, 0]
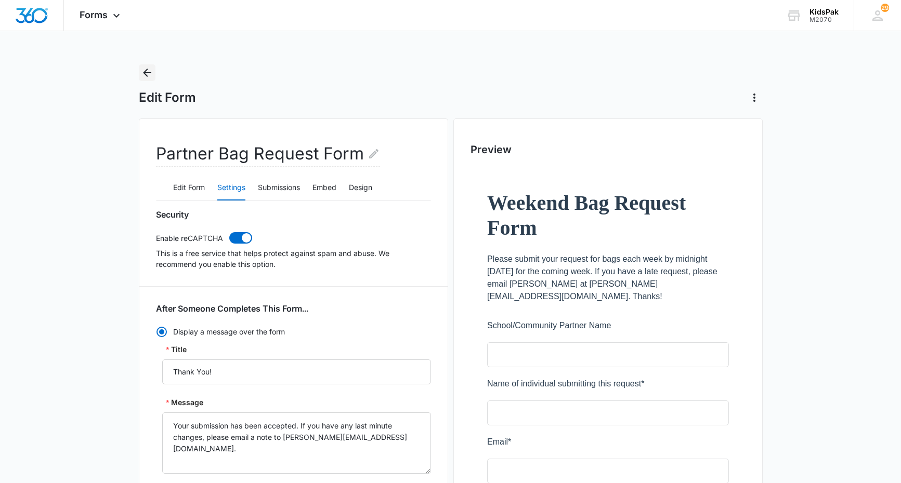
click at [147, 71] on icon "Back" at bounding box center [147, 73] width 12 height 12
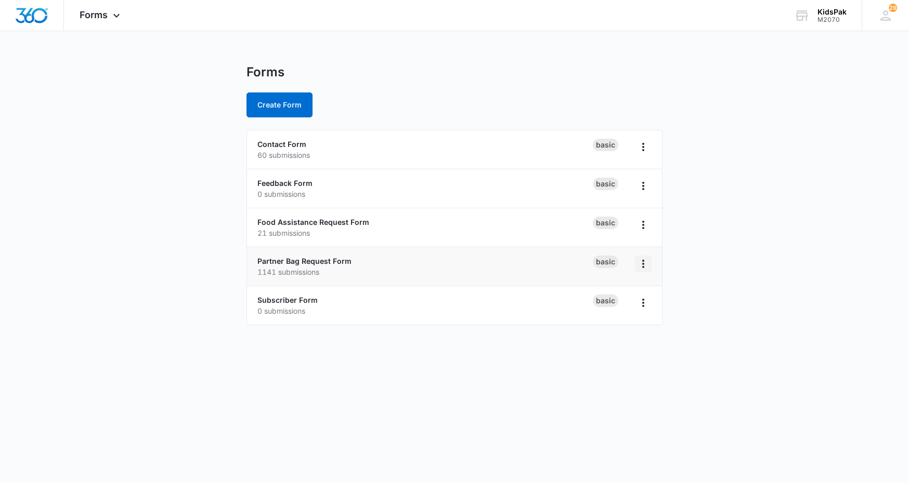
click at [643, 266] on icon "Overflow Menu" at bounding box center [643, 264] width 12 height 12
click at [487, 82] on div "Forms Create Form" at bounding box center [454, 90] width 416 height 53
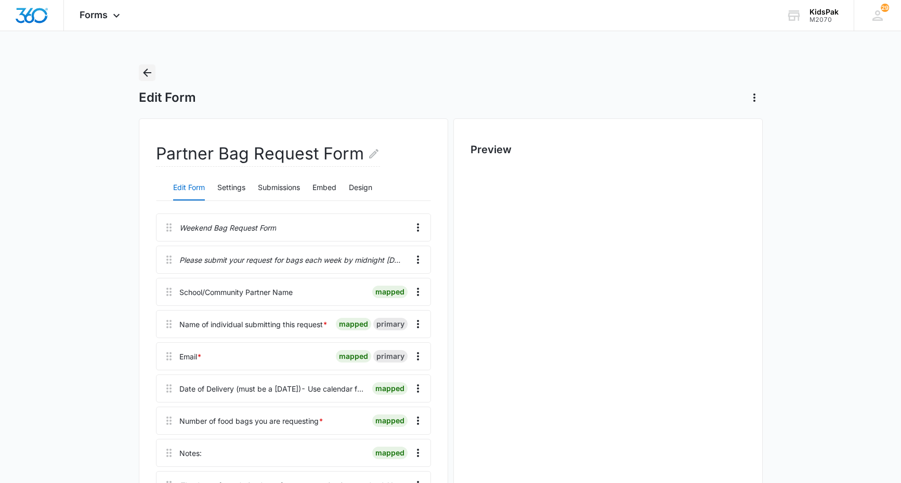
click at [148, 75] on icon "Back" at bounding box center [147, 73] width 12 height 12
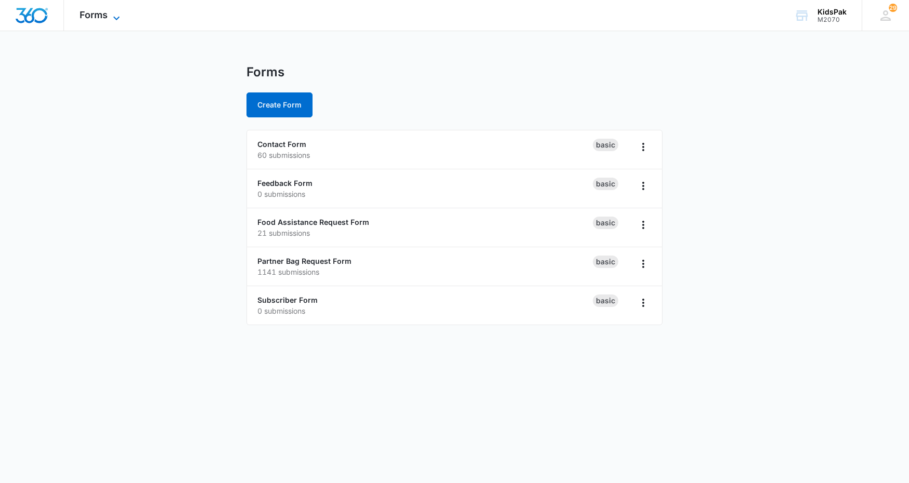
click at [95, 16] on span "Forms" at bounding box center [94, 14] width 28 height 11
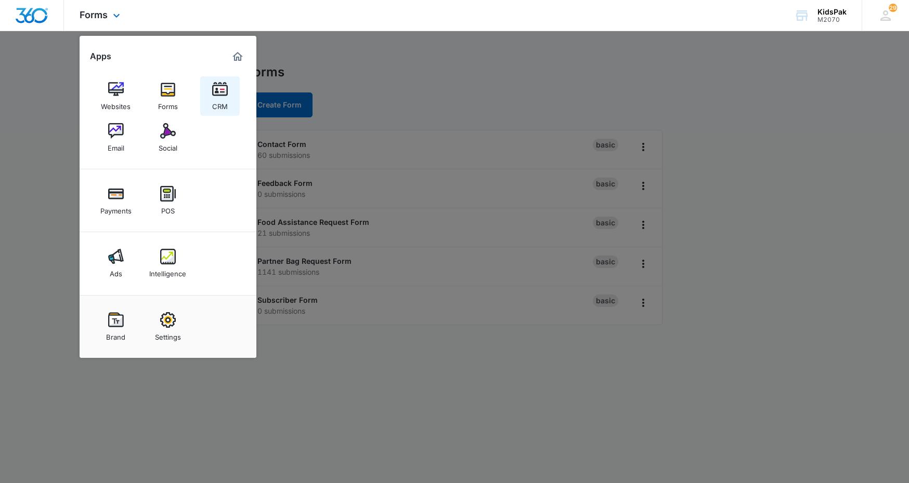
click at [221, 91] on img at bounding box center [220, 90] width 16 height 16
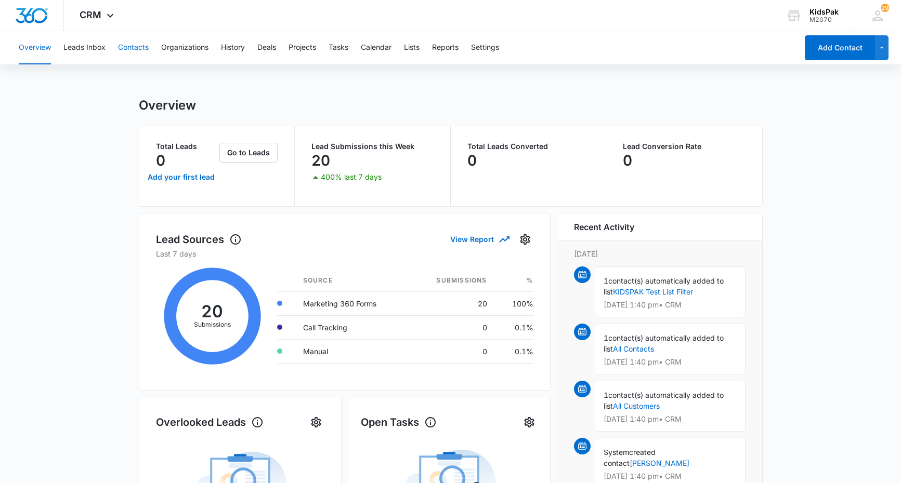
click at [136, 48] on button "Contacts" at bounding box center [133, 47] width 31 height 33
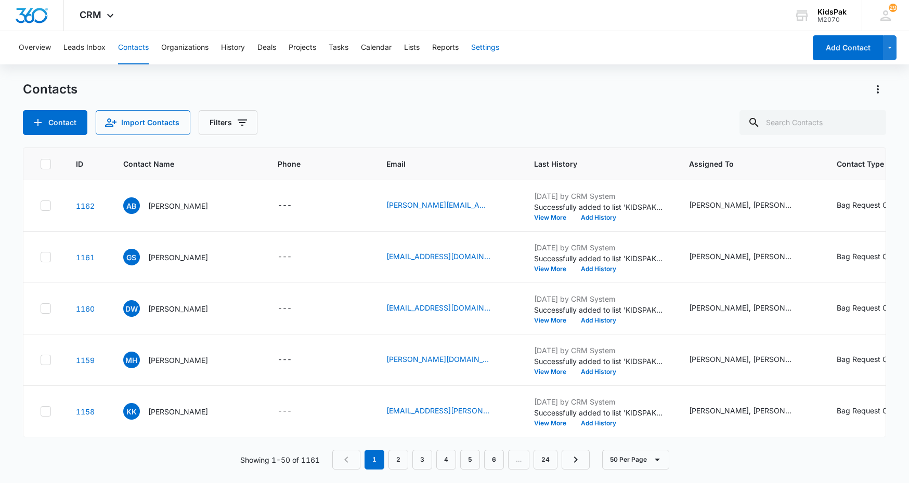
click at [484, 47] on button "Settings" at bounding box center [485, 47] width 28 height 33
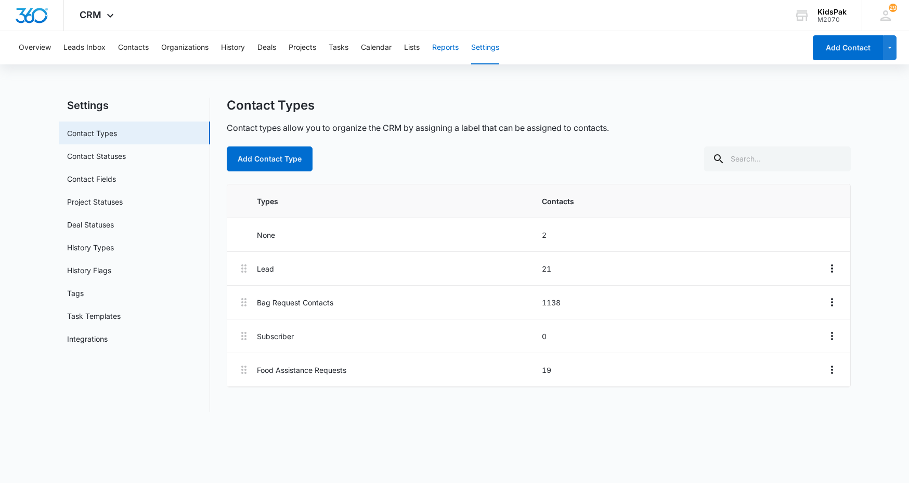
click at [446, 47] on button "Reports" at bounding box center [445, 47] width 27 height 33
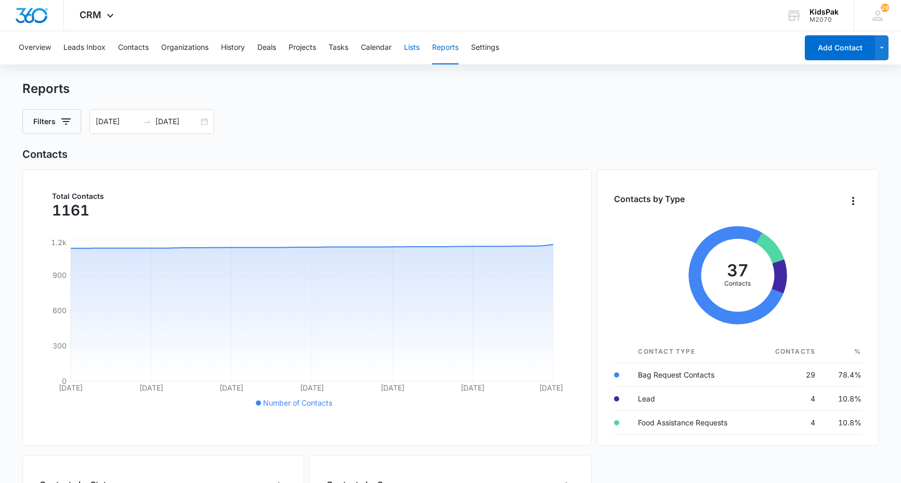
click at [414, 46] on button "Lists" at bounding box center [412, 47] width 16 height 33
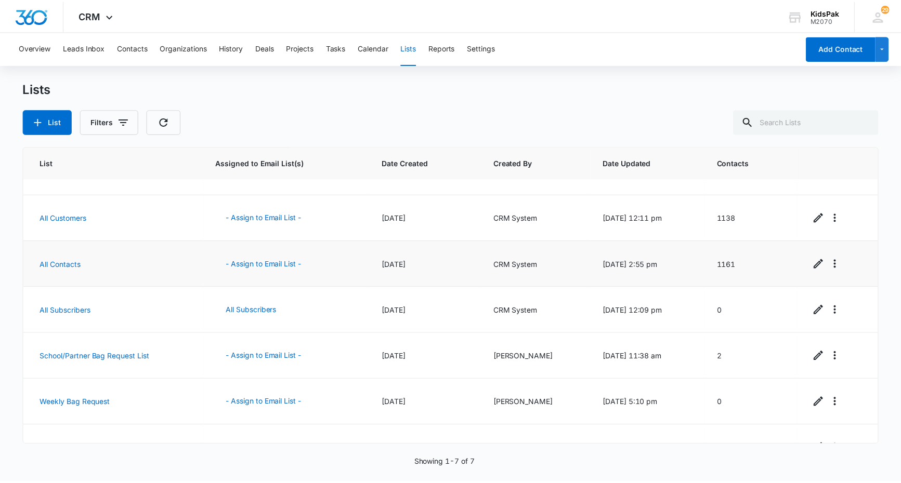
scroll to position [58, 0]
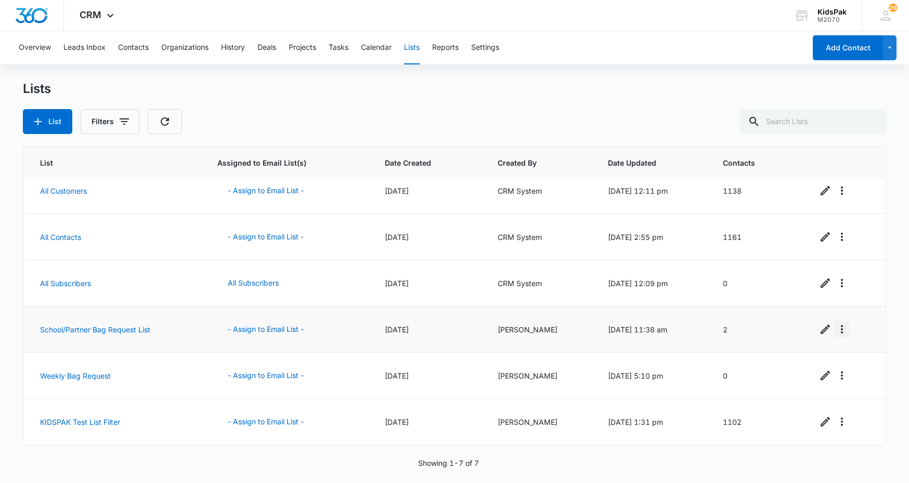
click at [835, 330] on icon "Overflow Menu" at bounding box center [841, 329] width 12 height 12
click at [835, 332] on icon "Overflow Menu" at bounding box center [841, 329] width 12 height 12
click at [279, 332] on button "- Assign to Email List -" at bounding box center [265, 329] width 97 height 25
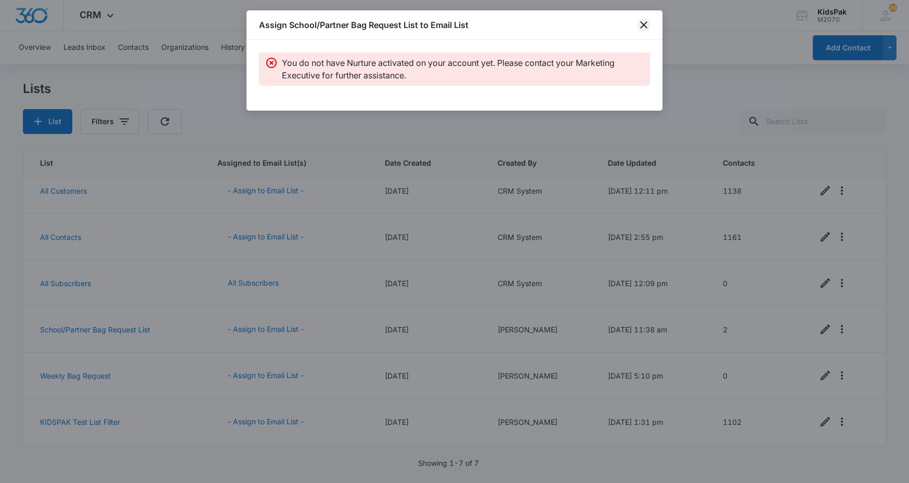
click at [644, 21] on icon "close" at bounding box center [643, 25] width 12 height 12
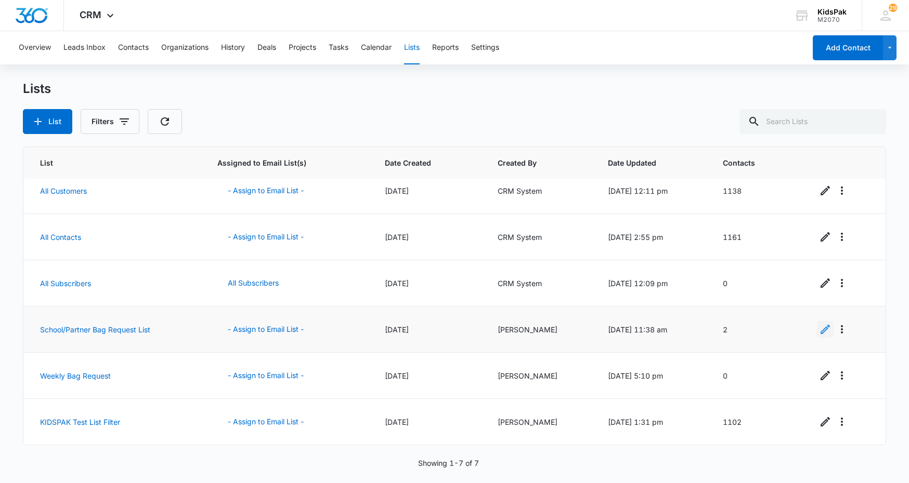
click at [821, 331] on icon "Edit" at bounding box center [824, 329] width 9 height 9
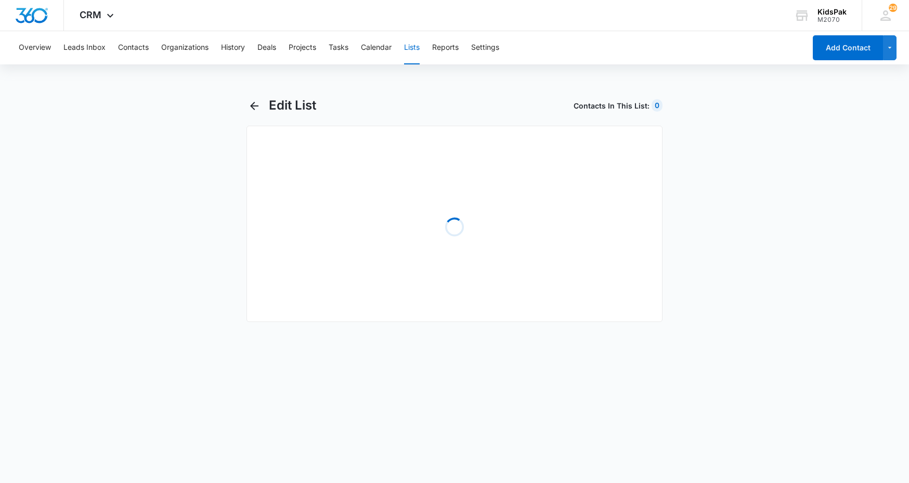
select select "31"
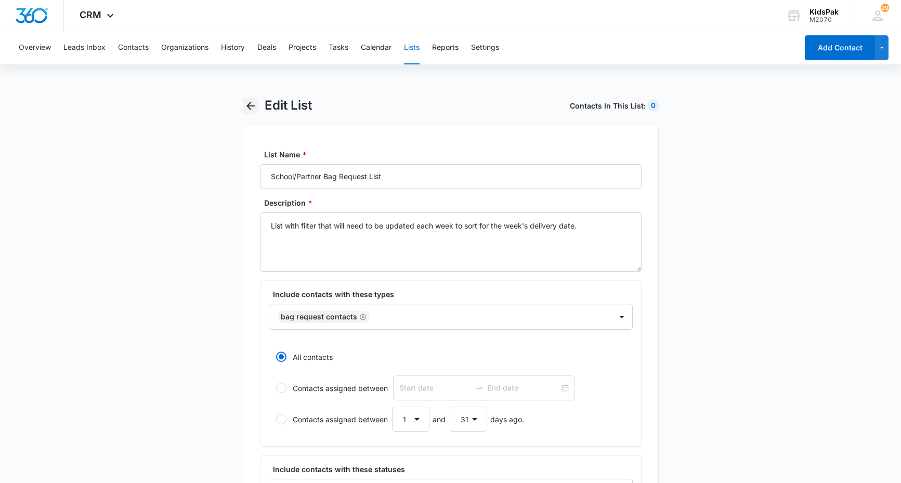
click at [247, 108] on icon "button" at bounding box center [250, 106] width 12 height 12
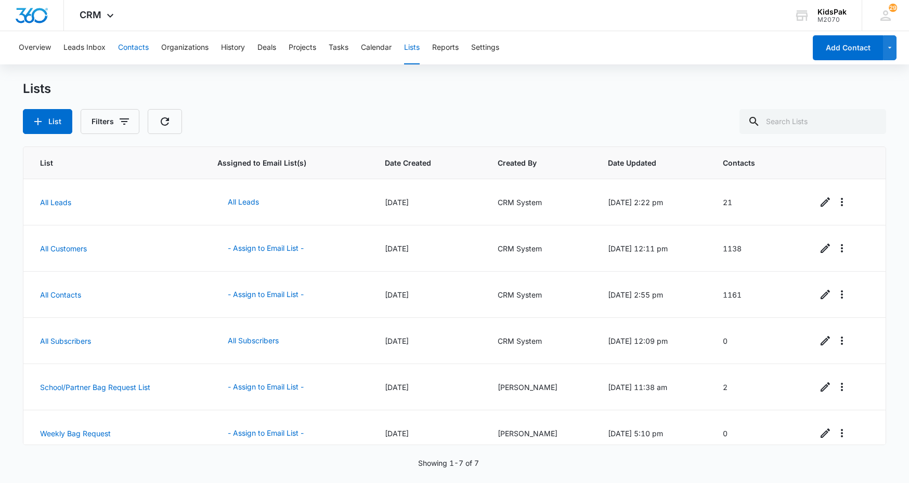
click at [137, 46] on button "Contacts" at bounding box center [133, 47] width 31 height 33
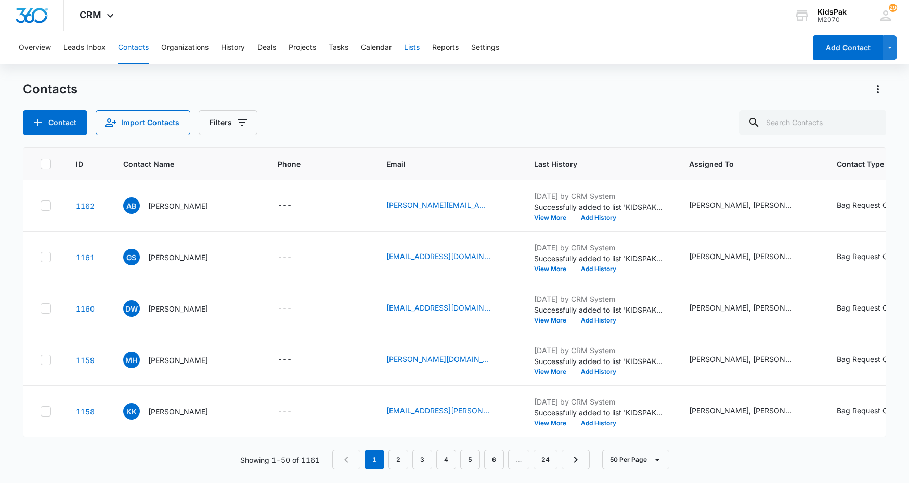
click at [419, 48] on button "Lists" at bounding box center [412, 47] width 16 height 33
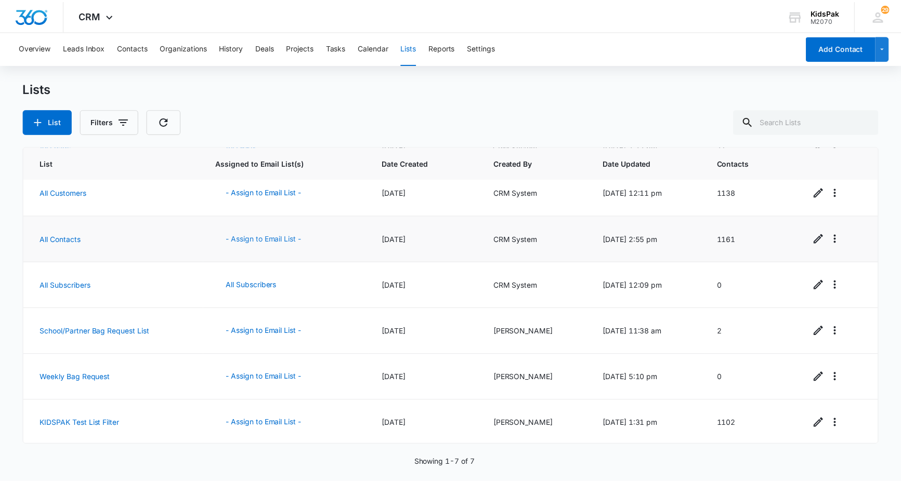
scroll to position [58, 0]
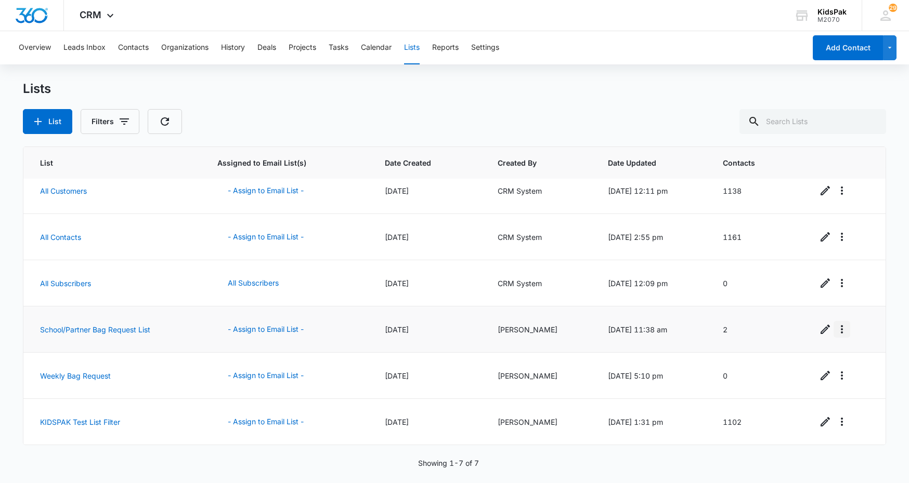
click at [835, 331] on icon "Overflow Menu" at bounding box center [841, 329] width 12 height 12
click at [783, 328] on td "2" at bounding box center [757, 330] width 94 height 46
click at [820, 330] on icon "Edit" at bounding box center [825, 329] width 12 height 12
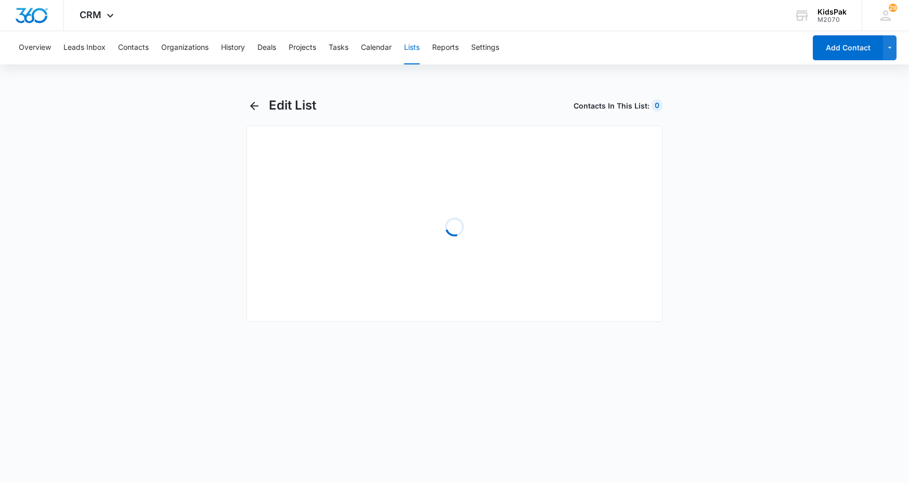
select select "31"
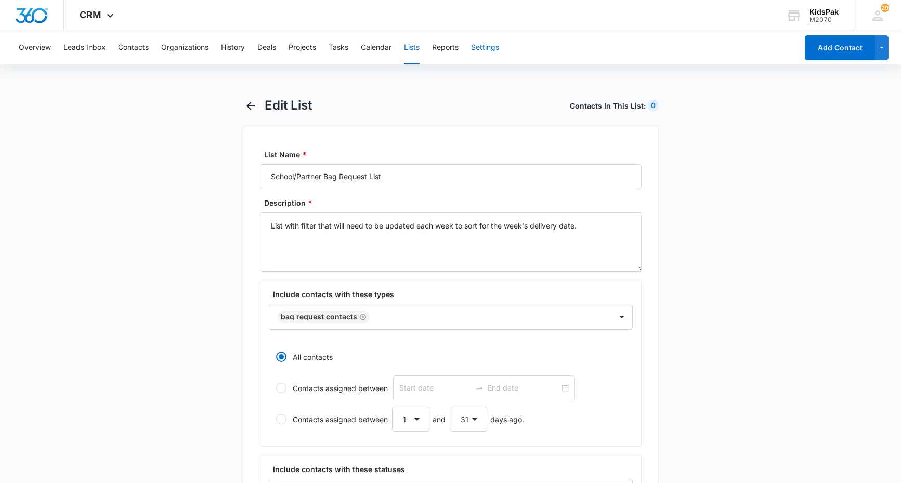
click at [494, 51] on button "Settings" at bounding box center [485, 47] width 28 height 33
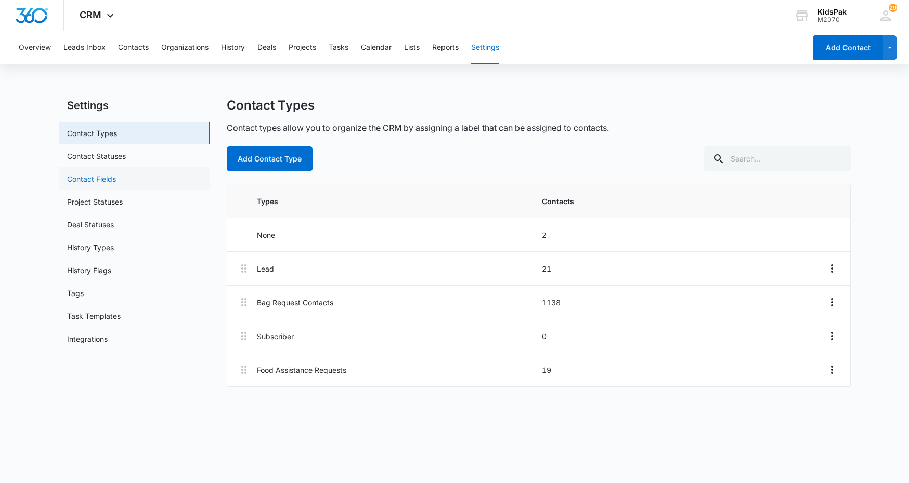
click at [95, 177] on link "Contact Fields" at bounding box center [91, 179] width 49 height 11
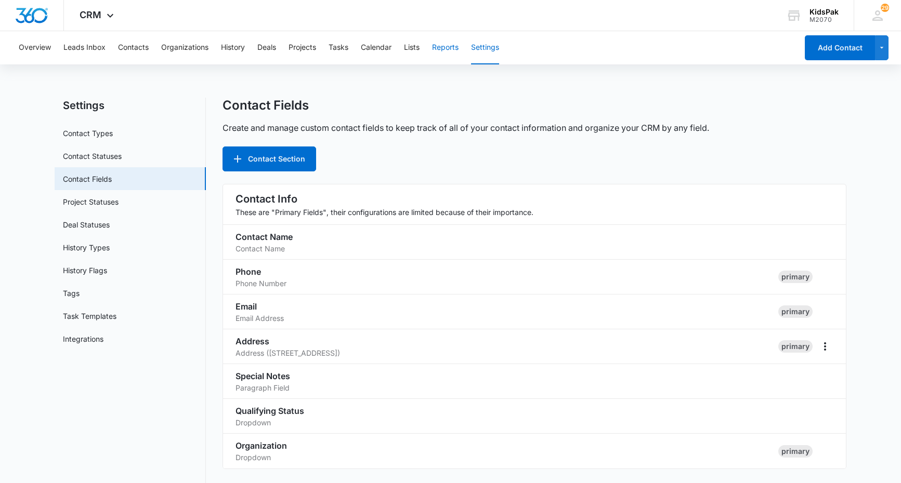
click at [446, 46] on button "Reports" at bounding box center [445, 47] width 27 height 33
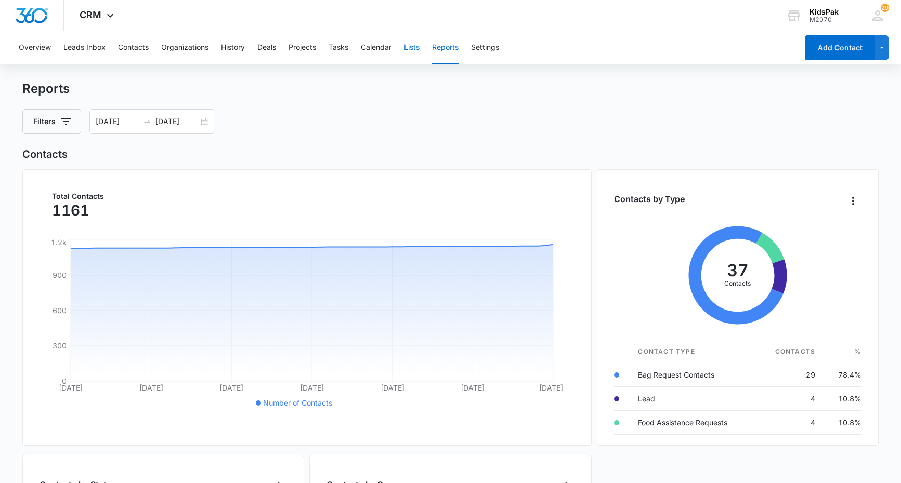
click at [413, 47] on button "Lists" at bounding box center [412, 47] width 16 height 33
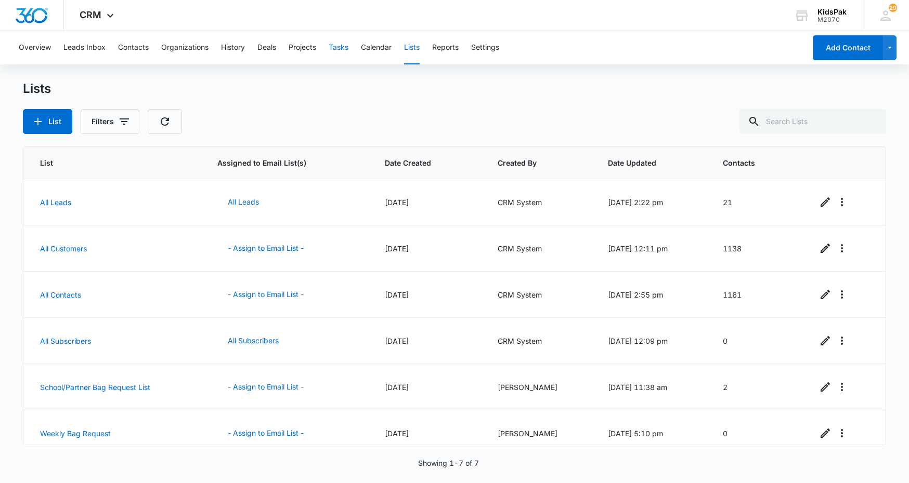
click at [337, 47] on button "Tasks" at bounding box center [339, 47] width 20 height 33
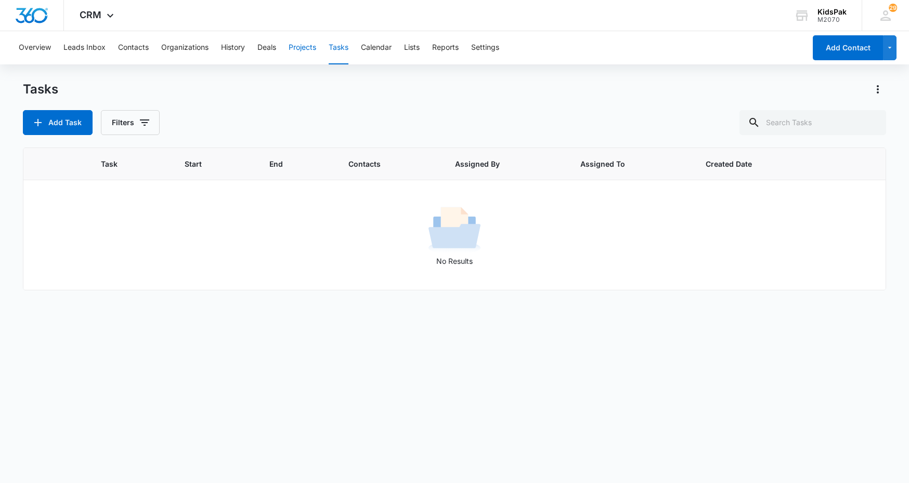
click at [300, 47] on button "Projects" at bounding box center [303, 47] width 28 height 33
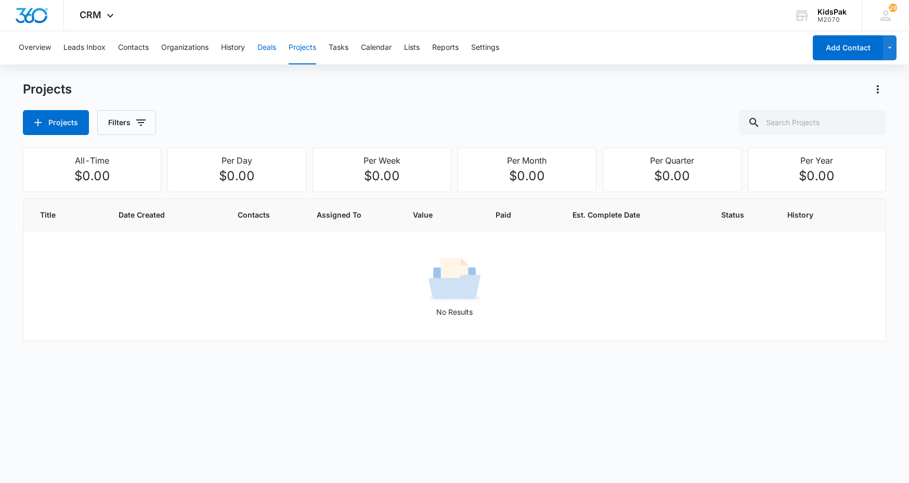
click at [265, 47] on button "Deals" at bounding box center [266, 47] width 19 height 33
click at [227, 46] on button "History" at bounding box center [233, 47] width 24 height 33
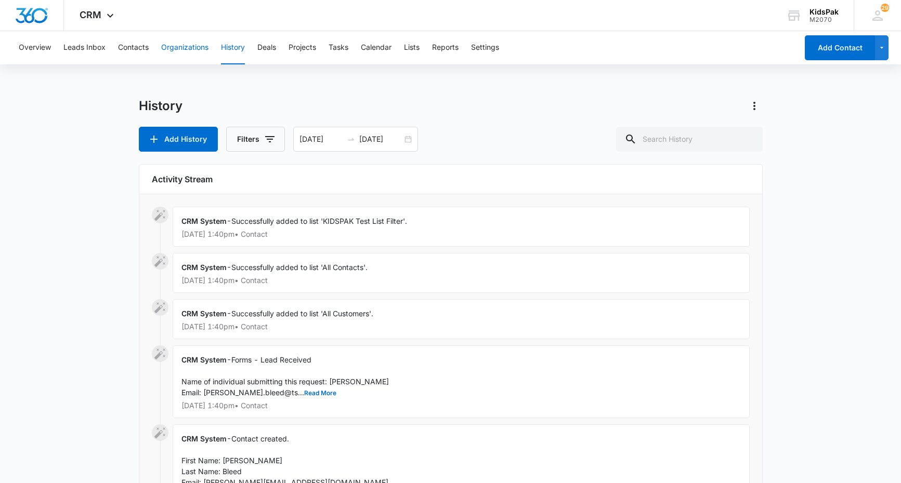
click at [185, 42] on button "Organizations" at bounding box center [184, 47] width 47 height 33
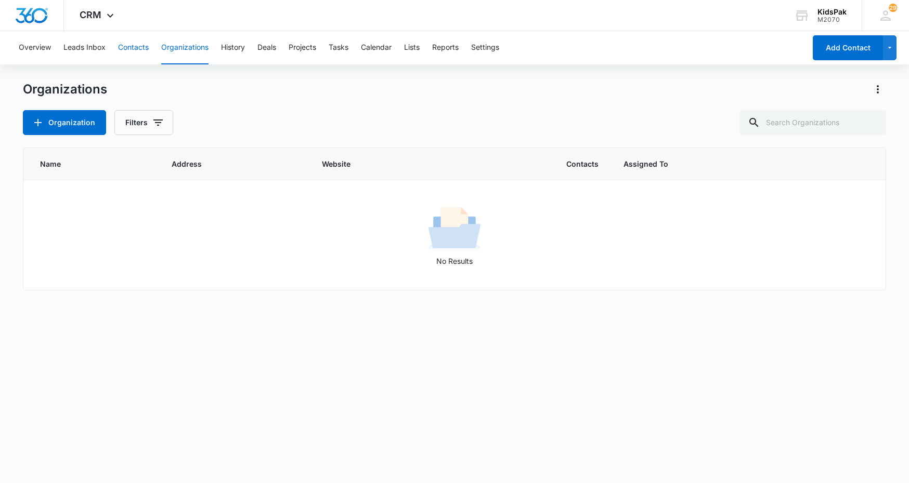
click at [132, 45] on button "Contacts" at bounding box center [133, 47] width 31 height 33
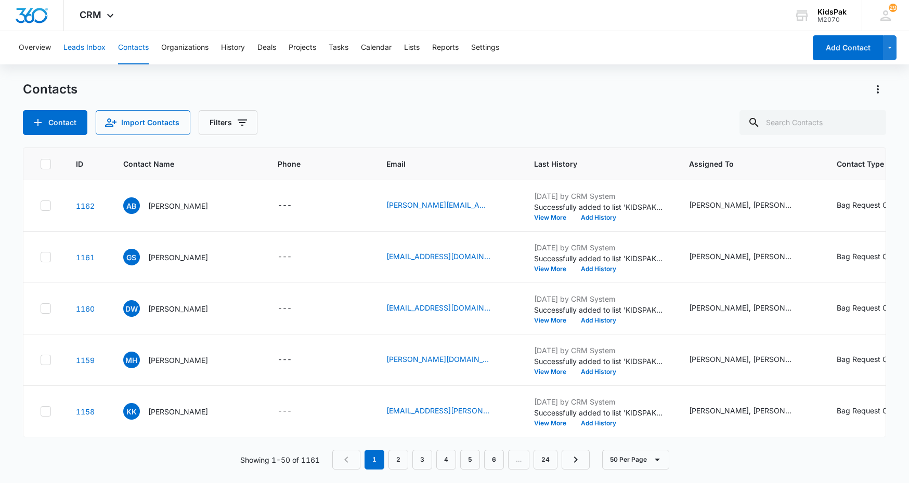
click at [80, 48] on button "Leads Inbox" at bounding box center [84, 47] width 42 height 33
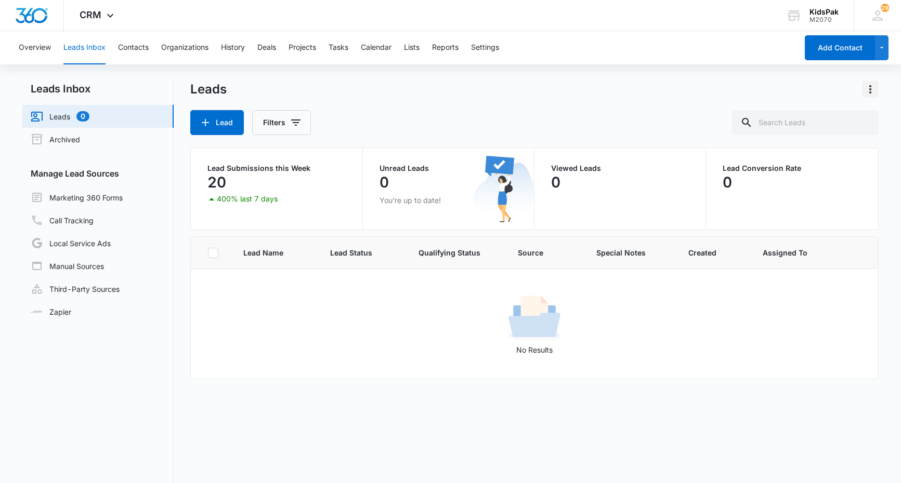
click at [870, 90] on icon "Actions" at bounding box center [870, 89] width 2 height 8
click at [641, 97] on div "Leads" at bounding box center [534, 89] width 688 height 17
click at [29, 46] on button "Overview" at bounding box center [35, 47] width 32 height 33
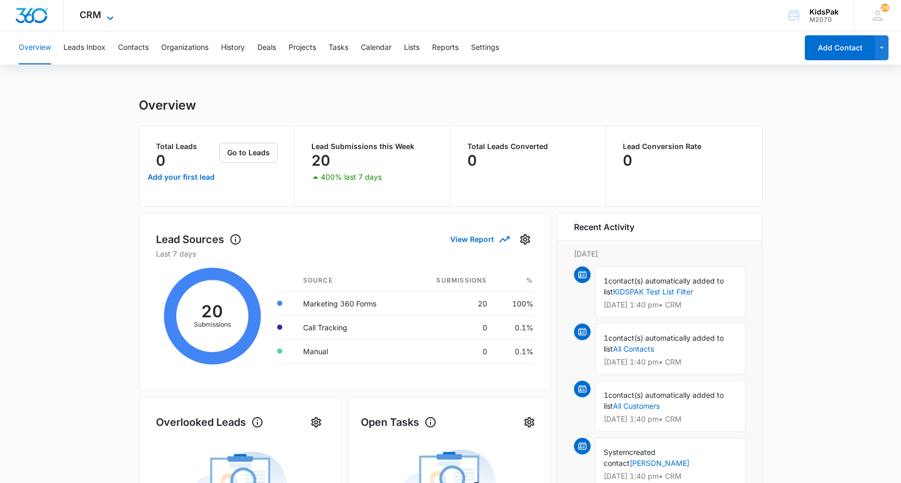
click at [100, 17] on span "CRM" at bounding box center [91, 14] width 22 height 11
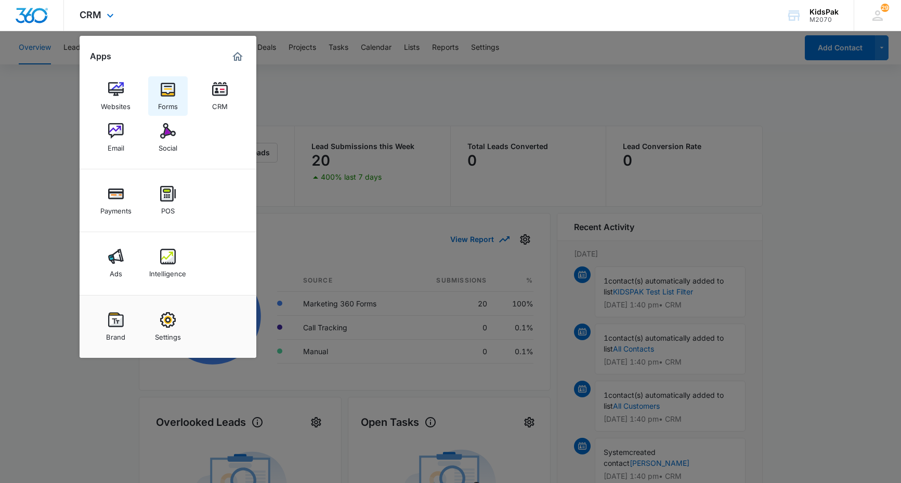
click at [166, 95] on img at bounding box center [168, 90] width 16 height 16
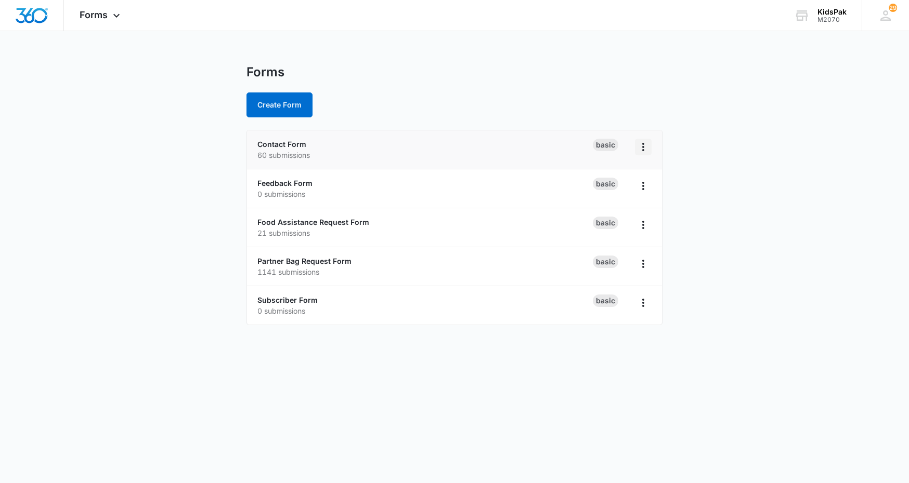
click at [643, 149] on icon "Overflow Menu" at bounding box center [643, 147] width 12 height 12
click at [322, 262] on link "Partner Bag Request Form" at bounding box center [304, 261] width 94 height 9
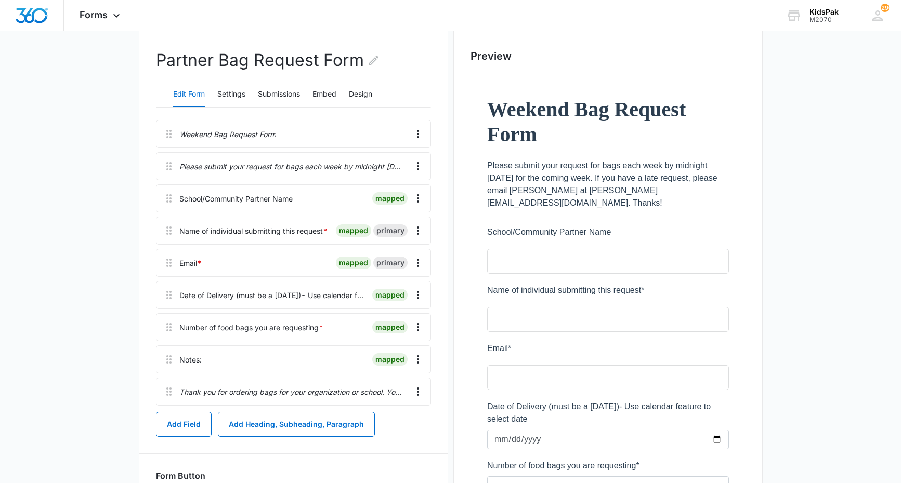
scroll to position [156, 0]
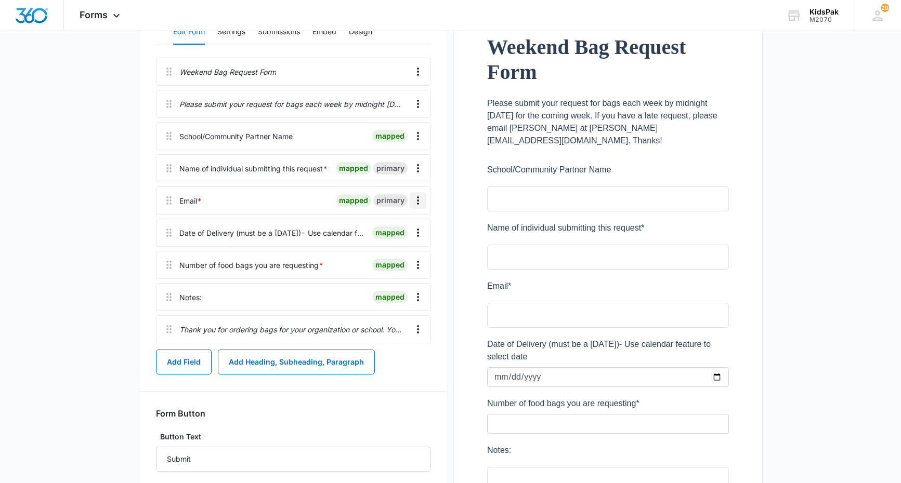
click at [423, 202] on icon "Overflow Menu" at bounding box center [418, 200] width 12 height 12
click at [388, 229] on div "Edit" at bounding box center [390, 229] width 22 height 7
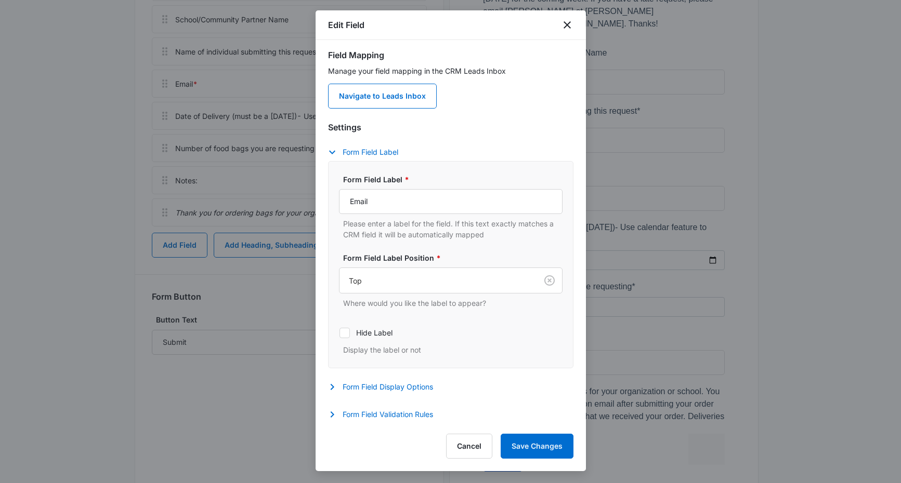
scroll to position [312, 0]
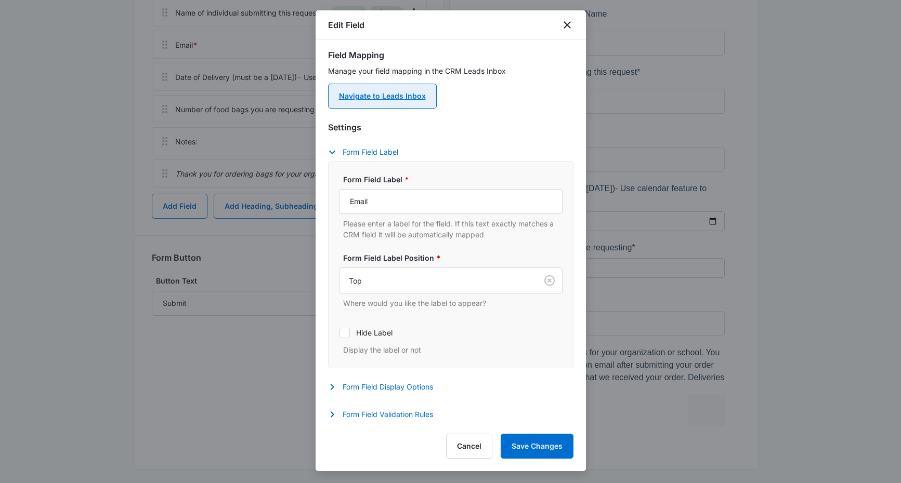
click at [419, 98] on link "Navigate to Leads Inbox" at bounding box center [382, 96] width 109 height 25
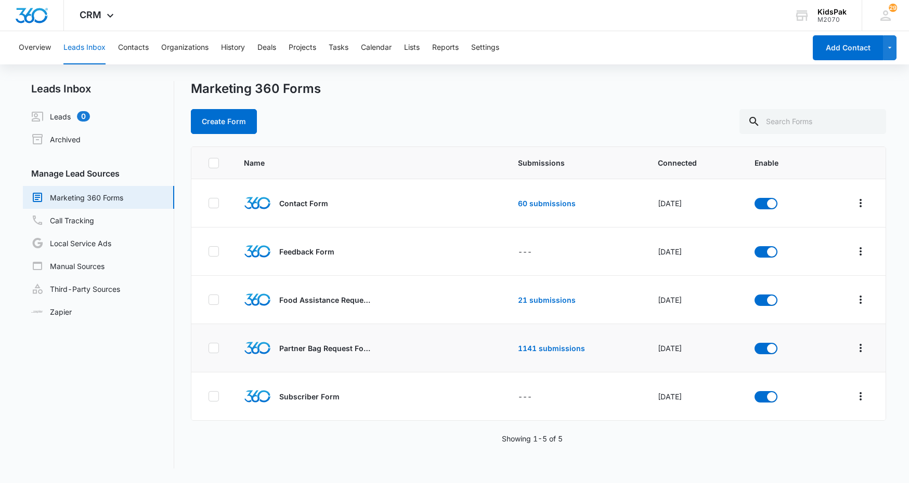
click at [835, 344] on td at bounding box center [850, 348] width 69 height 48
click at [214, 350] on icon at bounding box center [213, 348] width 9 height 9
click at [208, 349] on input "checkbox" at bounding box center [208, 348] width 1 height 1
checkbox input "true"
click at [246, 121] on button "Actions" at bounding box center [223, 121] width 64 height 25
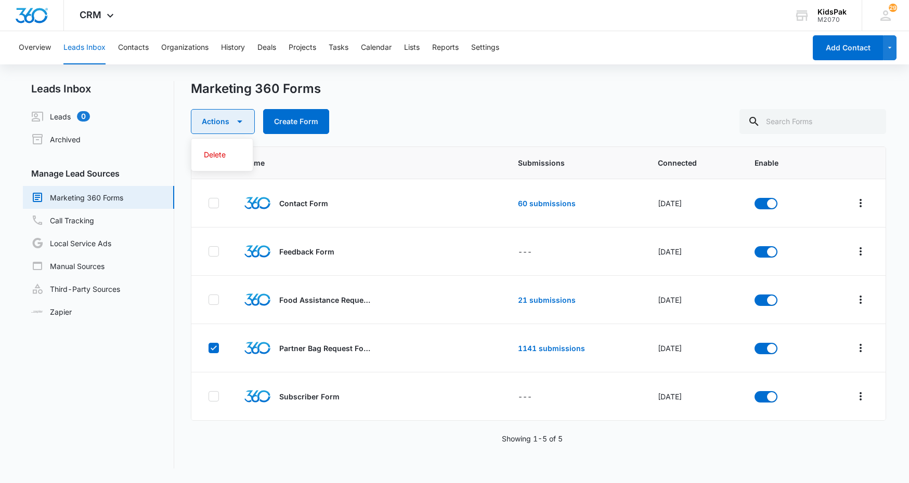
click at [229, 119] on button "Actions" at bounding box center [223, 121] width 64 height 25
click at [854, 346] on icon "Overflow Menu" at bounding box center [860, 348] width 12 height 12
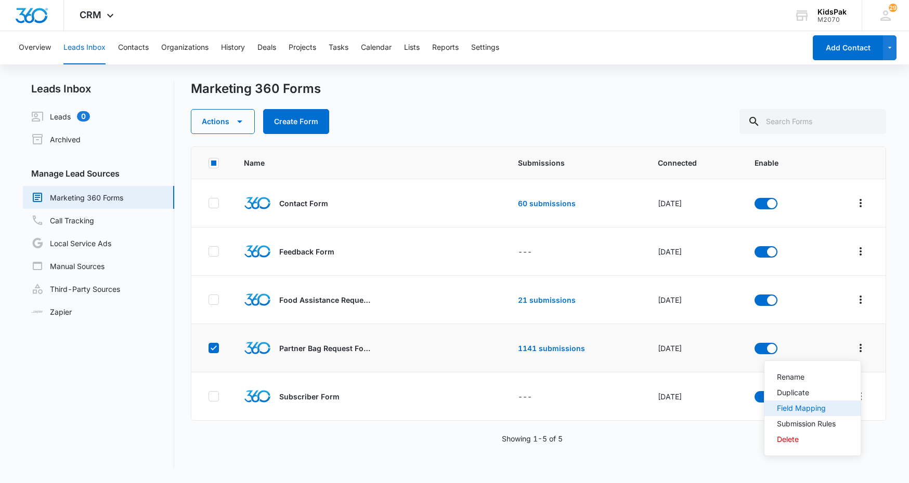
click at [812, 407] on div "Field Mapping" at bounding box center [806, 408] width 59 height 7
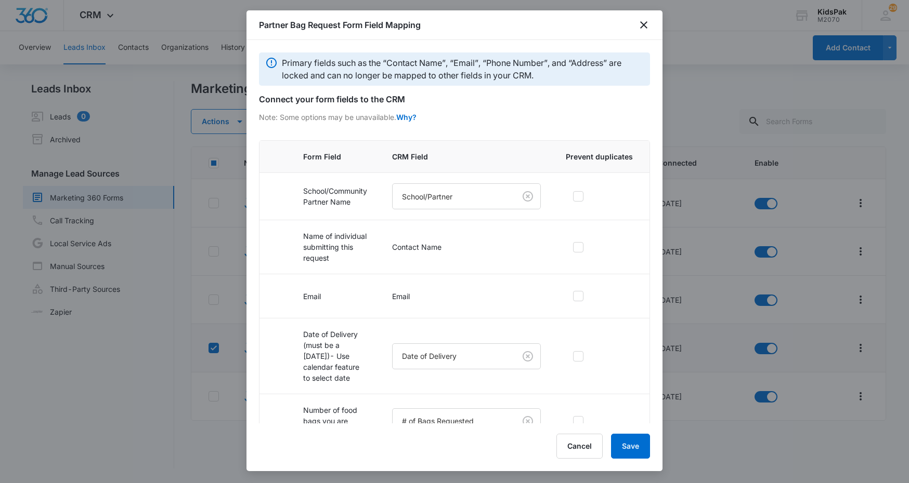
scroll to position [72, 0]
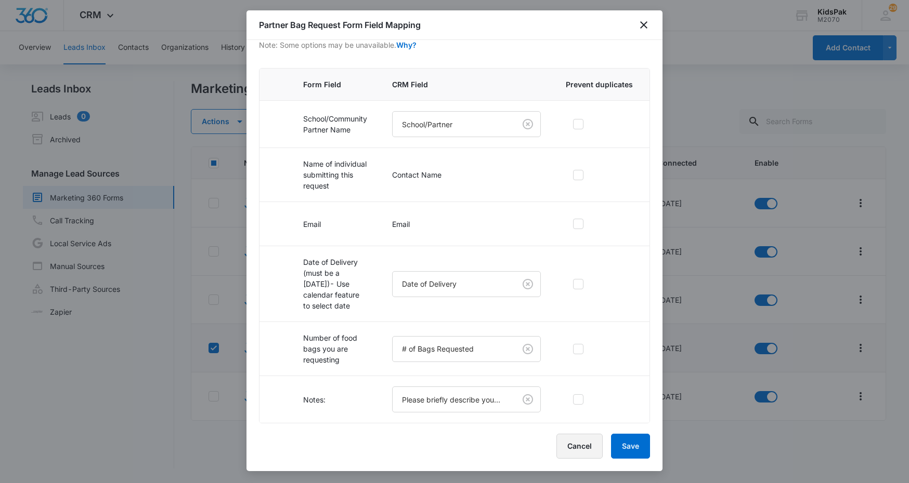
click at [586, 448] on button "Cancel" at bounding box center [579, 446] width 46 height 25
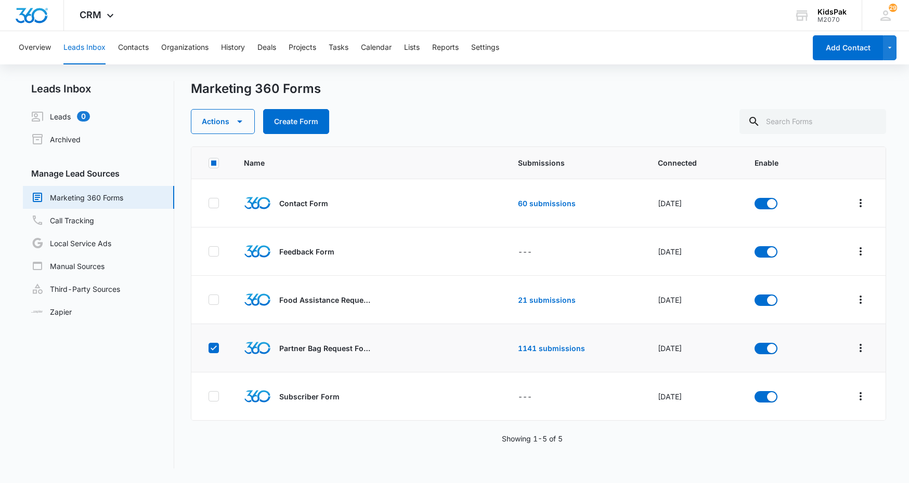
click at [239, 135] on div "Marketing 360 Forms Actions Create Form Name Submissions Connected Enable Conta…" at bounding box center [539, 275] width 696 height 388
click at [239, 129] on button "Actions" at bounding box center [223, 121] width 64 height 25
click at [239, 126] on icon "button" at bounding box center [239, 121] width 12 height 12
click at [859, 349] on icon "Overflow Menu" at bounding box center [860, 348] width 2 height 8
click at [830, 426] on div "Submission Rules" at bounding box center [806, 424] width 59 height 7
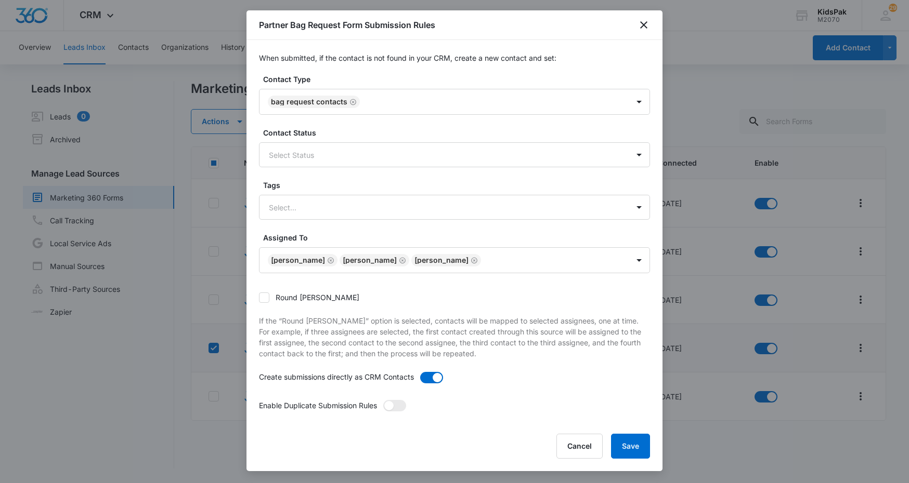
scroll to position [1, 0]
click at [328, 259] on icon "Remove Ann Pakenham" at bounding box center [330, 260] width 7 height 8
click at [634, 445] on button "Save" at bounding box center [630, 446] width 39 height 25
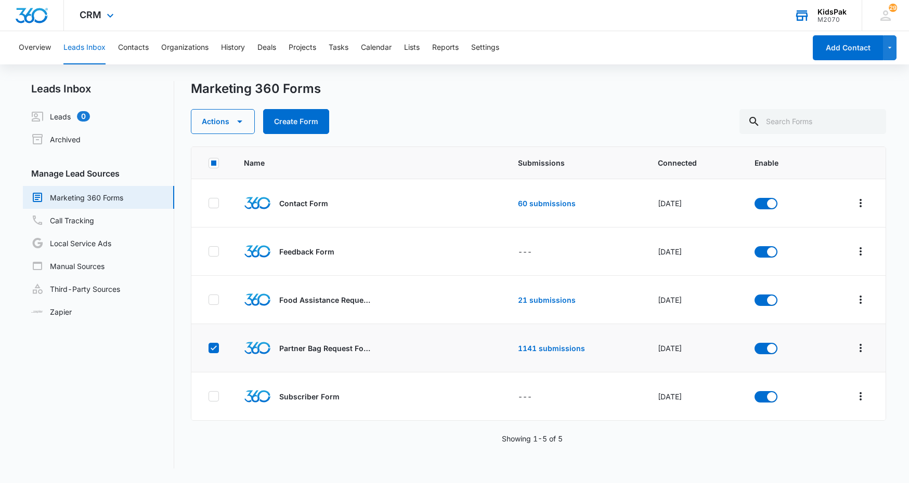
click at [845, 15] on div "KidsPak" at bounding box center [831, 12] width 29 height 8
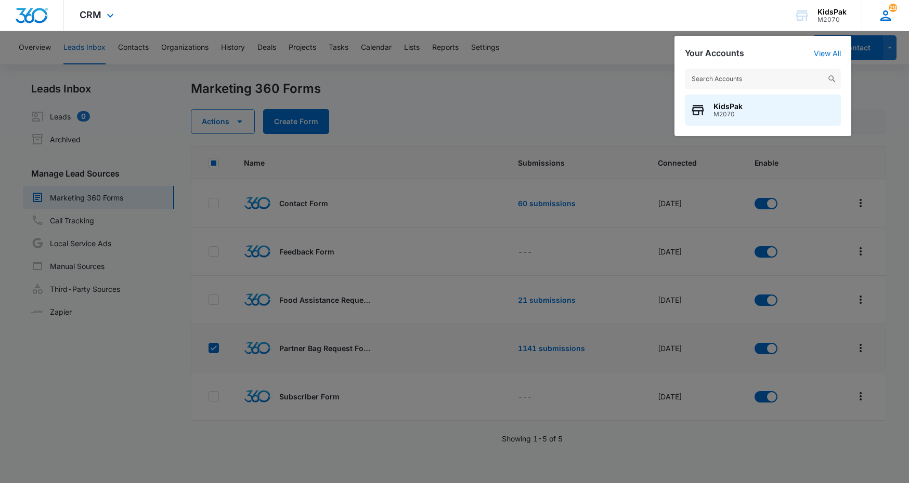
click at [884, 15] on icon at bounding box center [885, 15] width 10 height 10
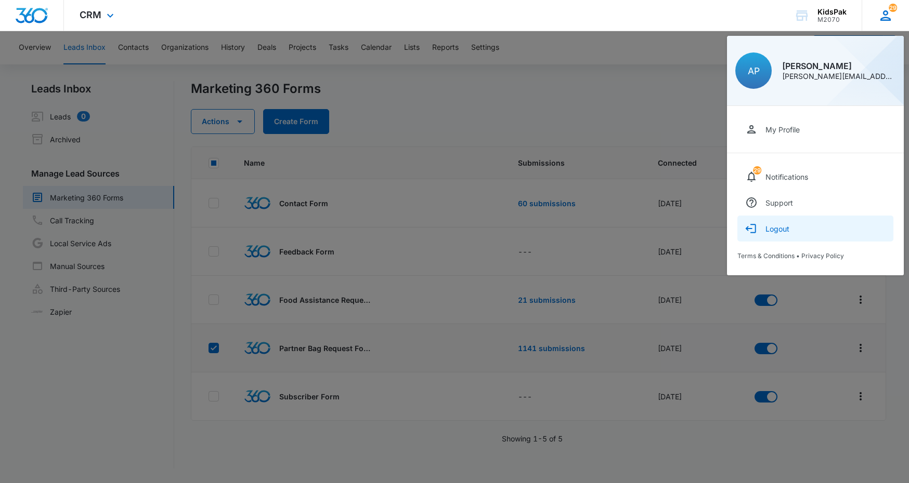
click at [782, 230] on div "Logout" at bounding box center [777, 229] width 24 height 9
